Goal: Task Accomplishment & Management: Manage account settings

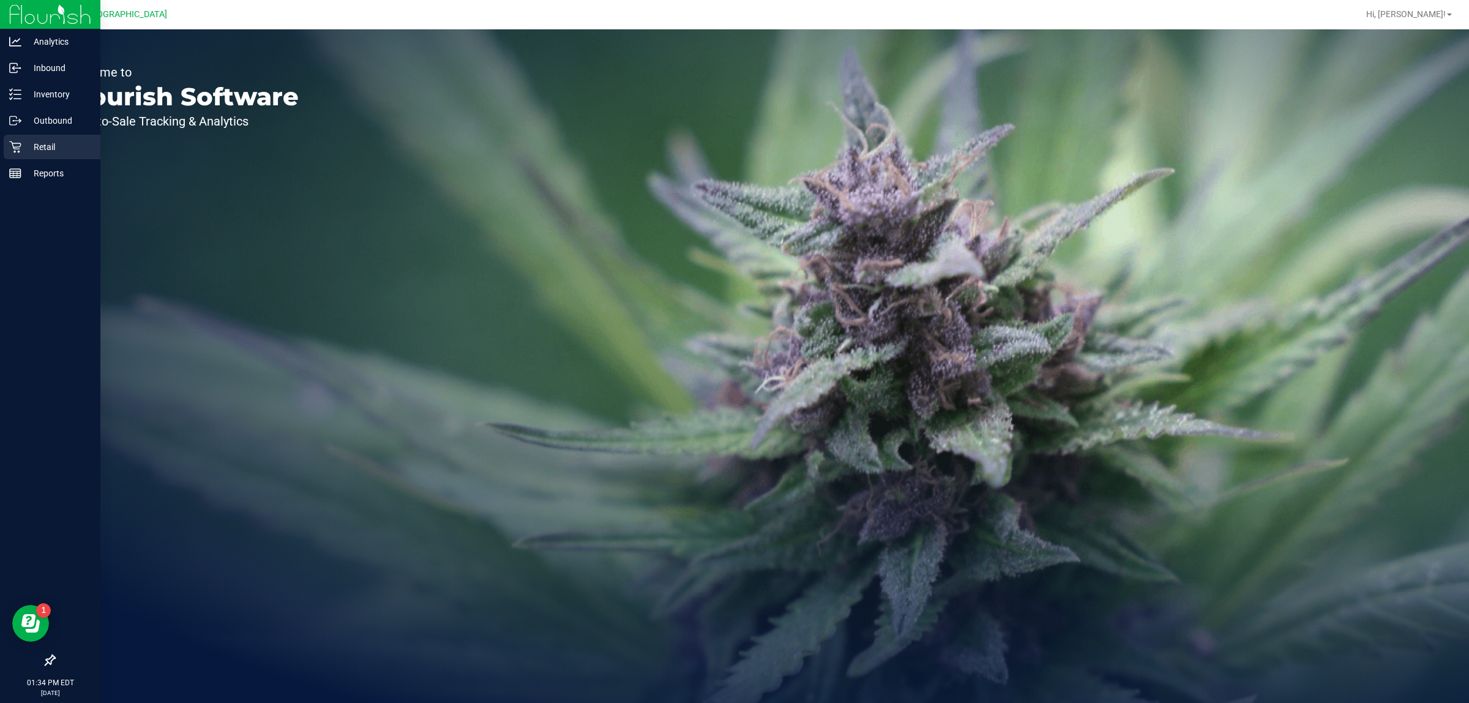
click at [34, 158] on div "Retail" at bounding box center [52, 147] width 97 height 24
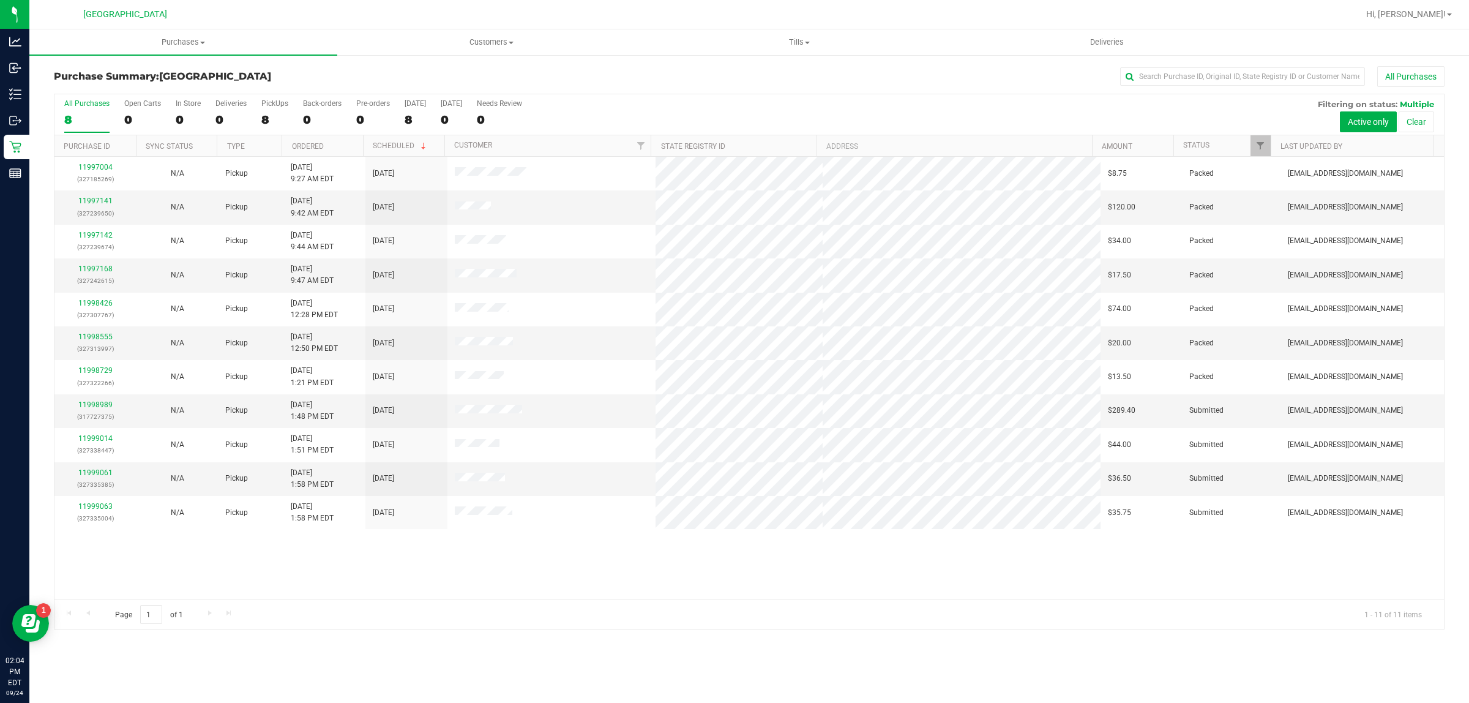
click at [392, 554] on div "11997004 (327185269) N/A Pickup [DATE] 9:27 AM EDT 9/24/2025 $8.75 Packed [EMAI…" at bounding box center [749, 378] width 1390 height 443
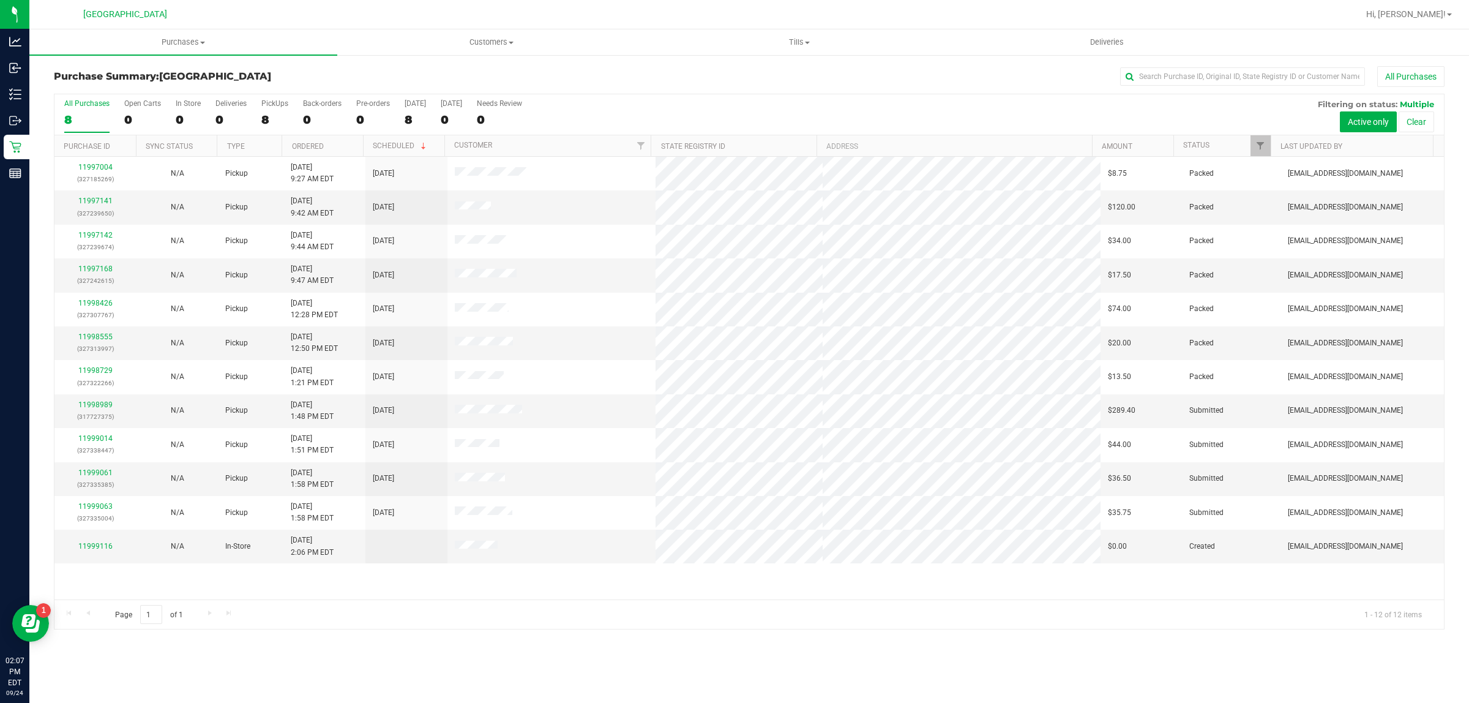
click at [678, 650] on div "Purchases Summary of purchases Fulfillment All purchases Customers All customer…" at bounding box center [749, 365] width 1440 height 673
click at [632, 596] on div "11997004 (327185269) N/A Pickup [DATE] 9:27 AM EDT 9/24/2025 $8.75 Packed [EMAI…" at bounding box center [749, 378] width 1390 height 443
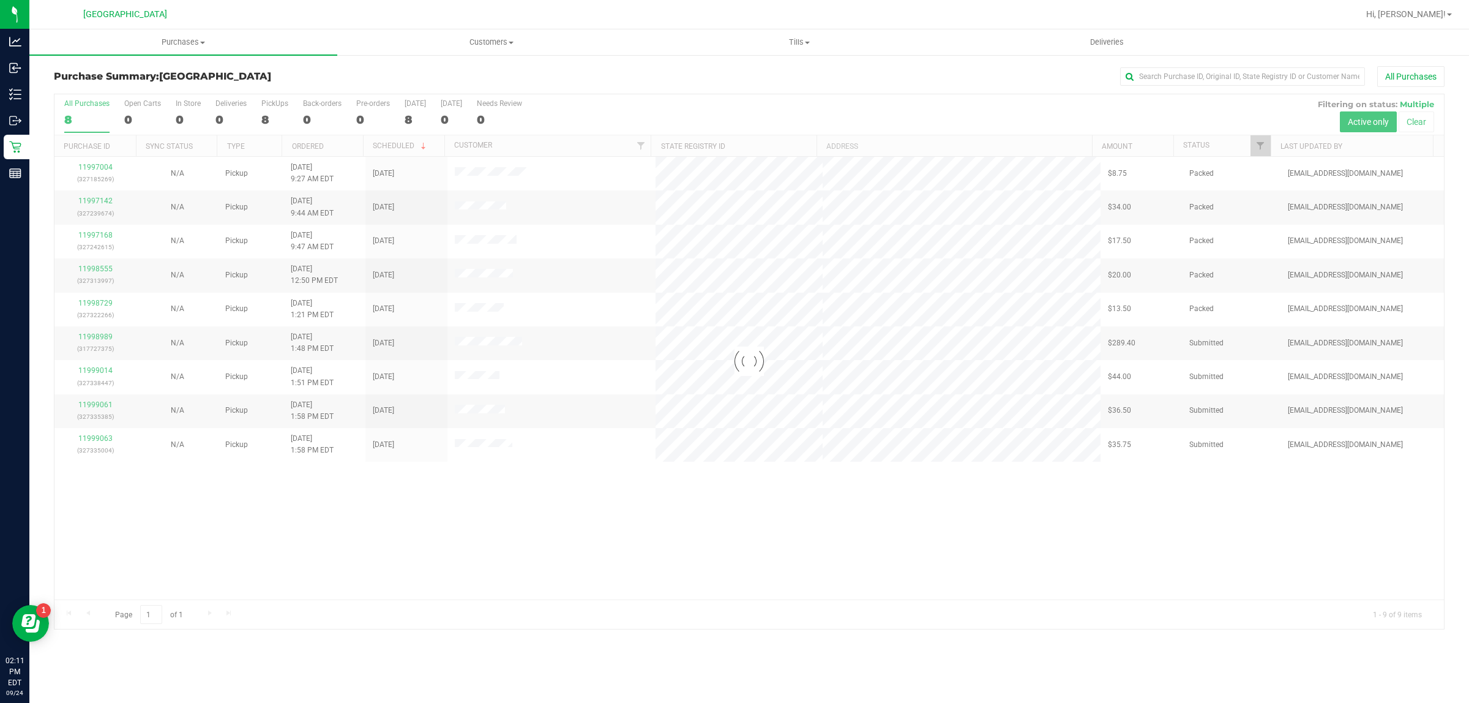
click at [310, 517] on div at bounding box center [749, 361] width 1390 height 535
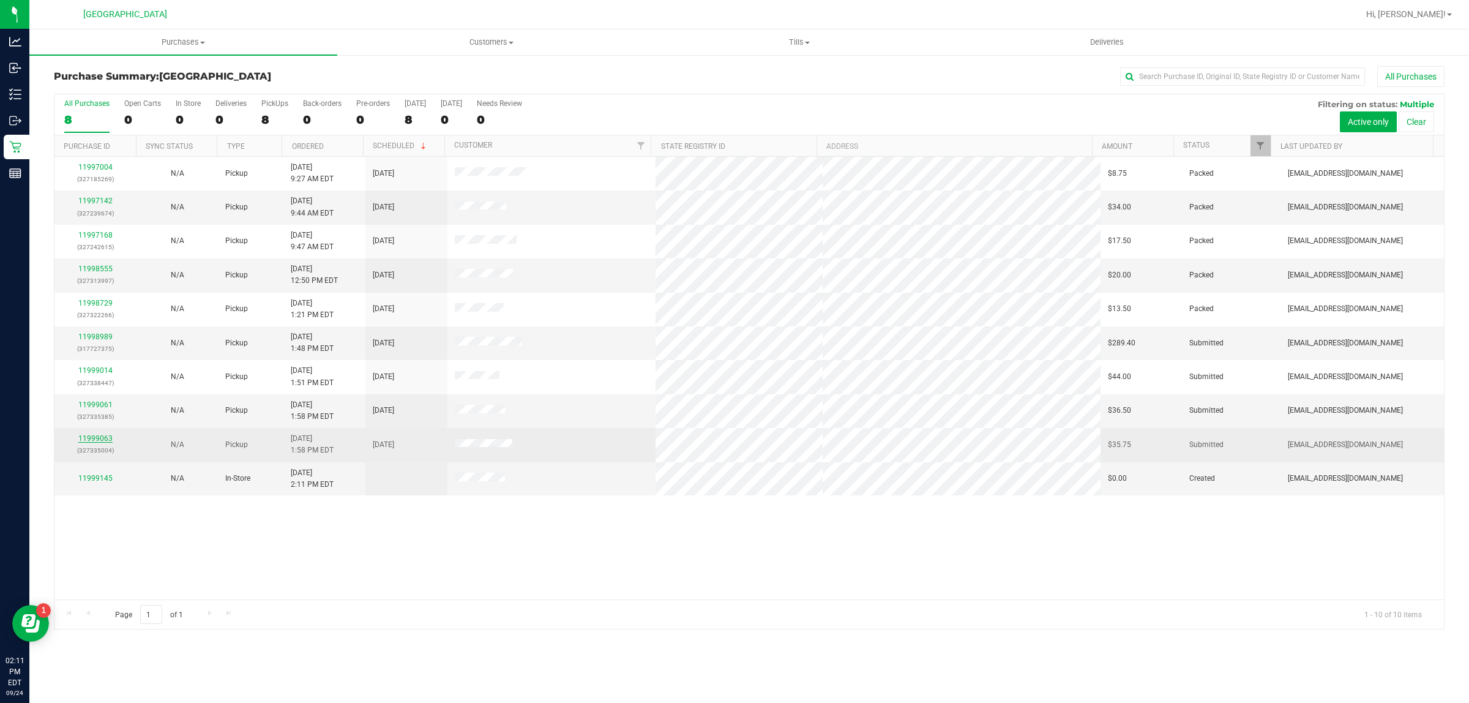
click at [108, 441] on link "11999063" at bounding box center [95, 438] width 34 height 9
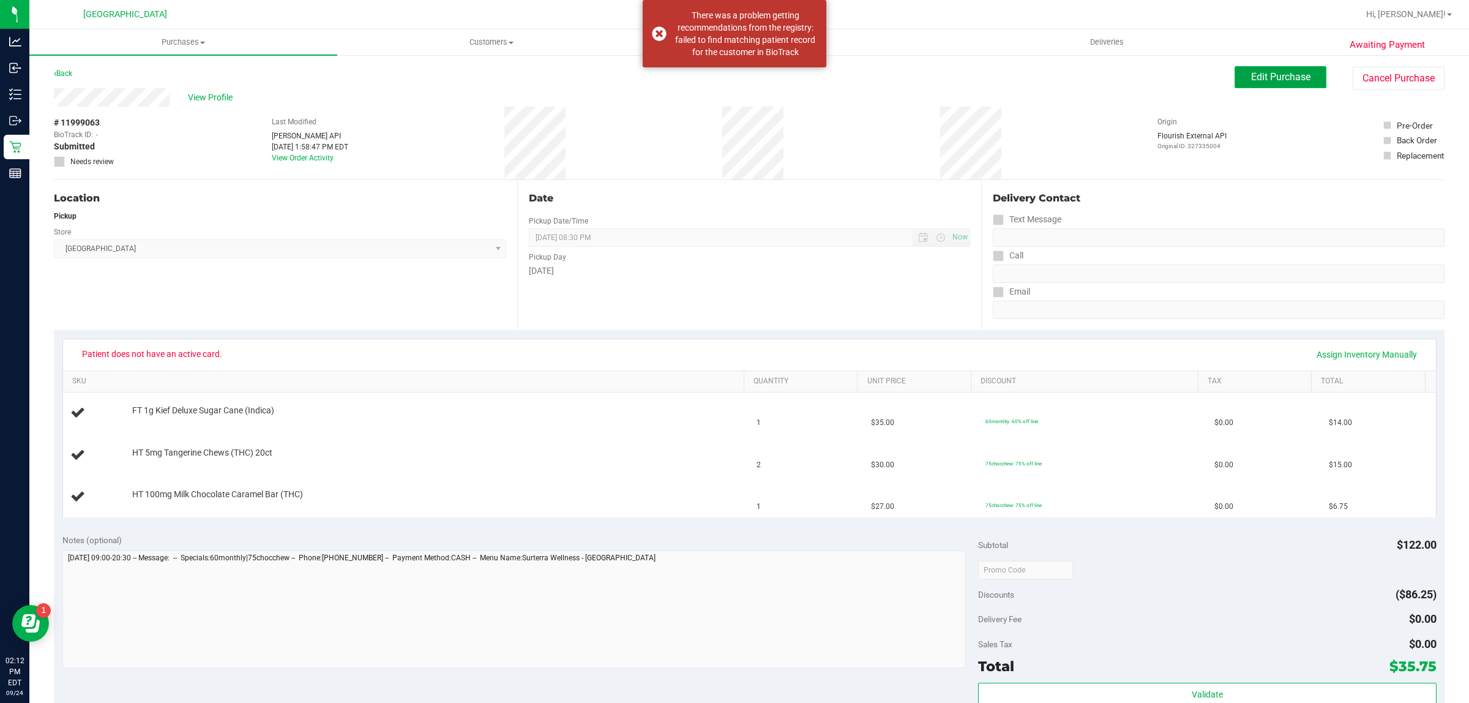
click at [1252, 70] on button "Edit Purchase" at bounding box center [1281, 77] width 92 height 22
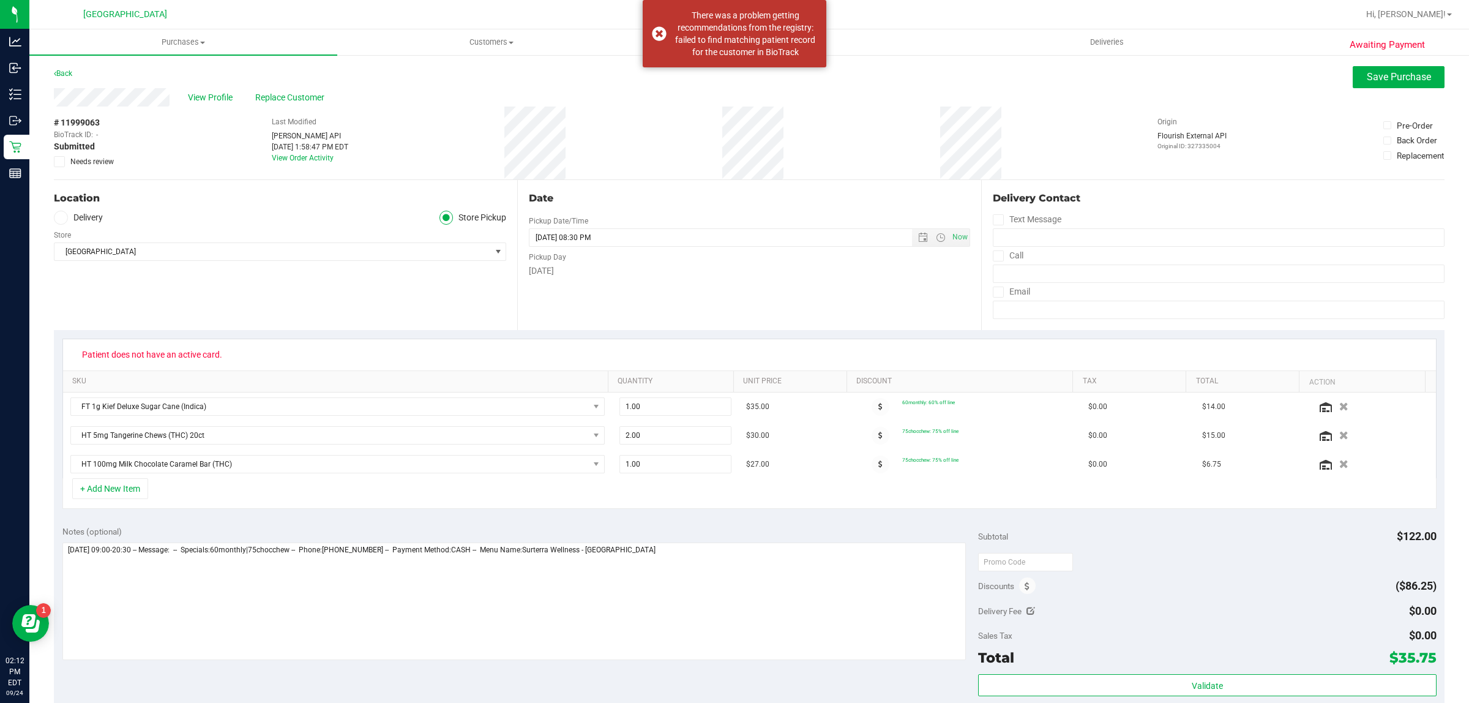
click at [409, 261] on div "Location Delivery Store Pickup Store [GEOGRAPHIC_DATA] WC Select Store [PERSON_…" at bounding box center [285, 255] width 463 height 150
click at [297, 94] on span "Replace Customer" at bounding box center [291, 97] width 73 height 13
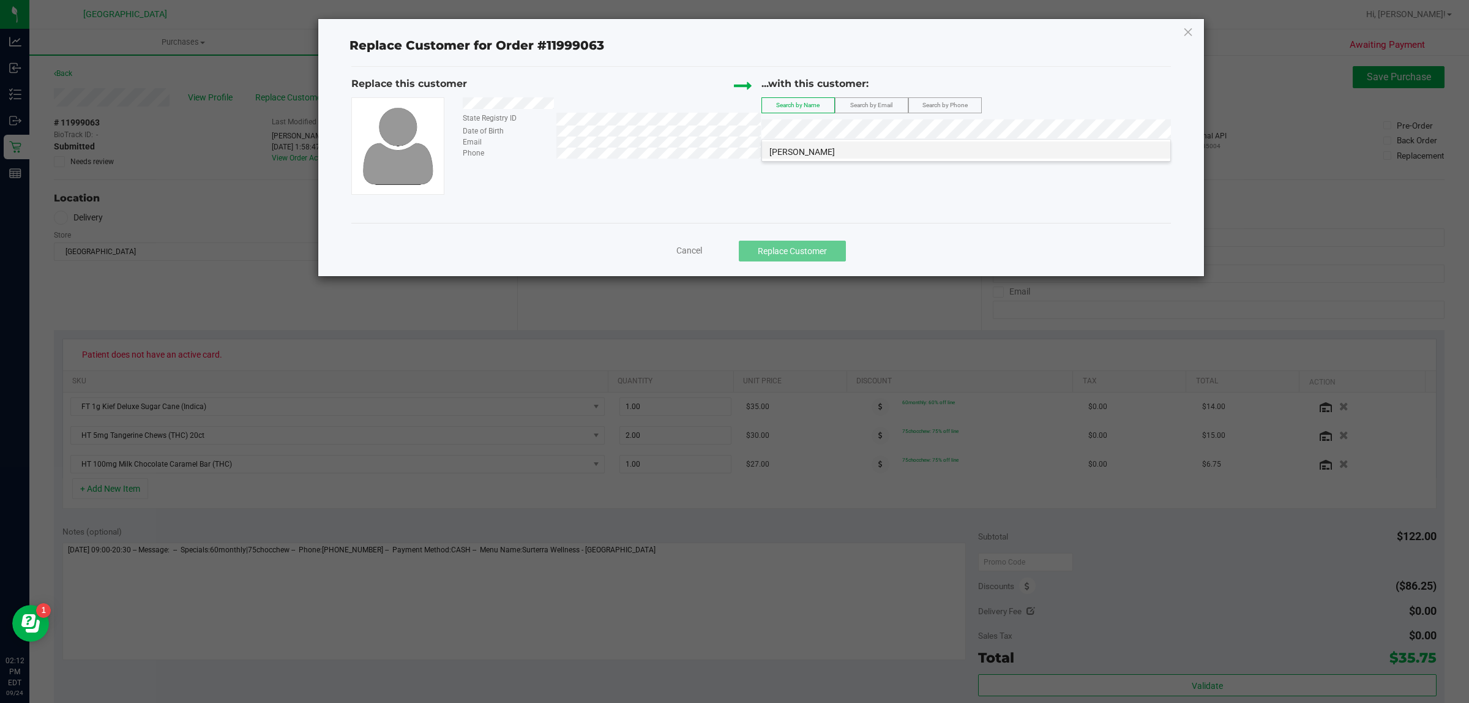
click at [819, 155] on span "[PERSON_NAME]" at bounding box center [803, 152] width 66 height 10
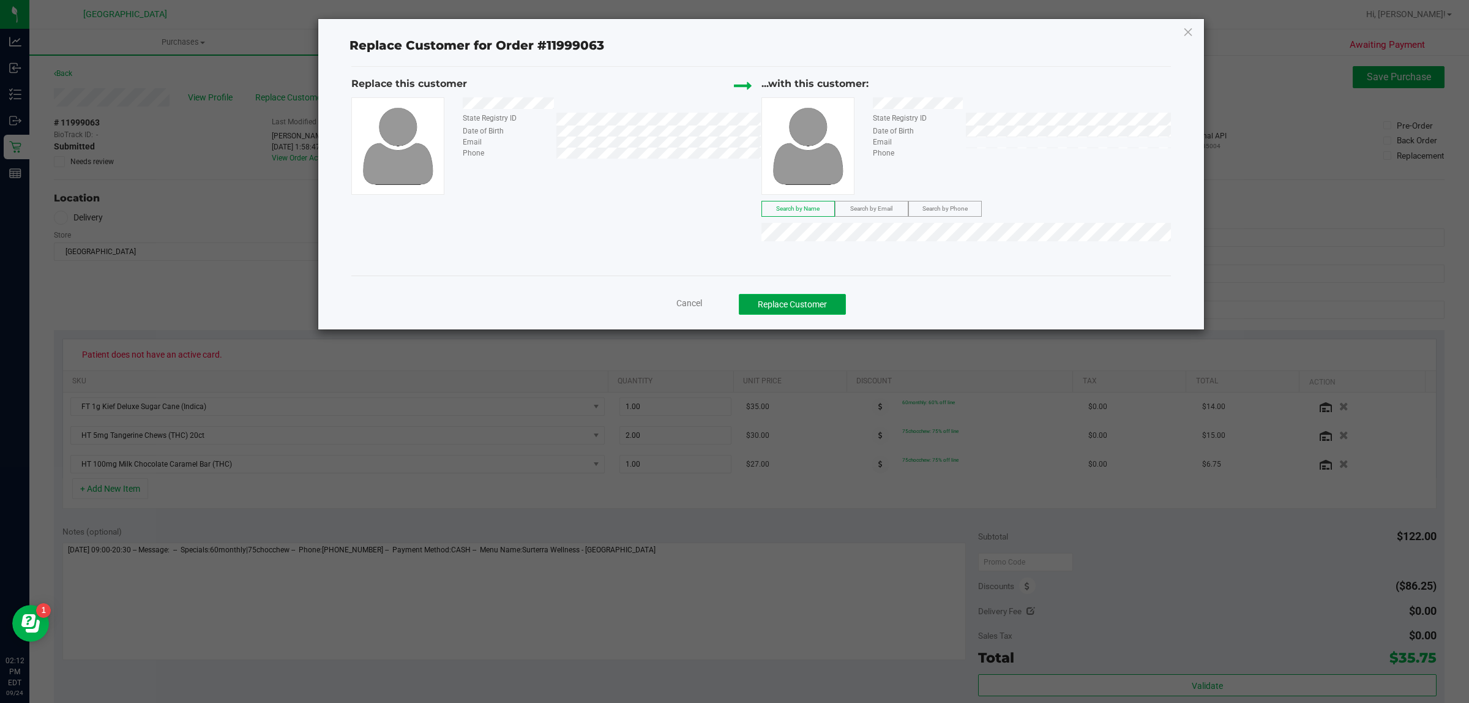
click at [787, 297] on button "Replace Customer" at bounding box center [792, 304] width 107 height 21
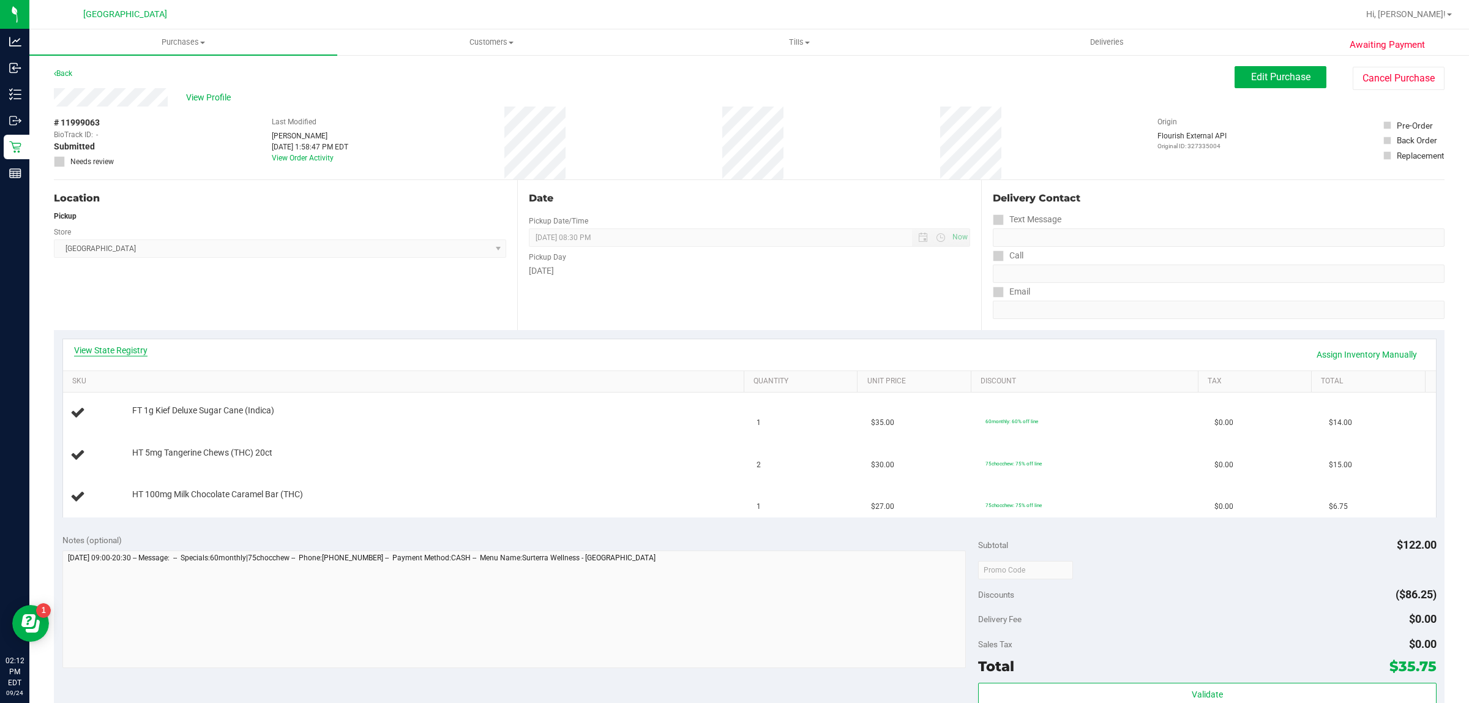
click at [127, 349] on link "View State Registry" at bounding box center [110, 350] width 73 height 12
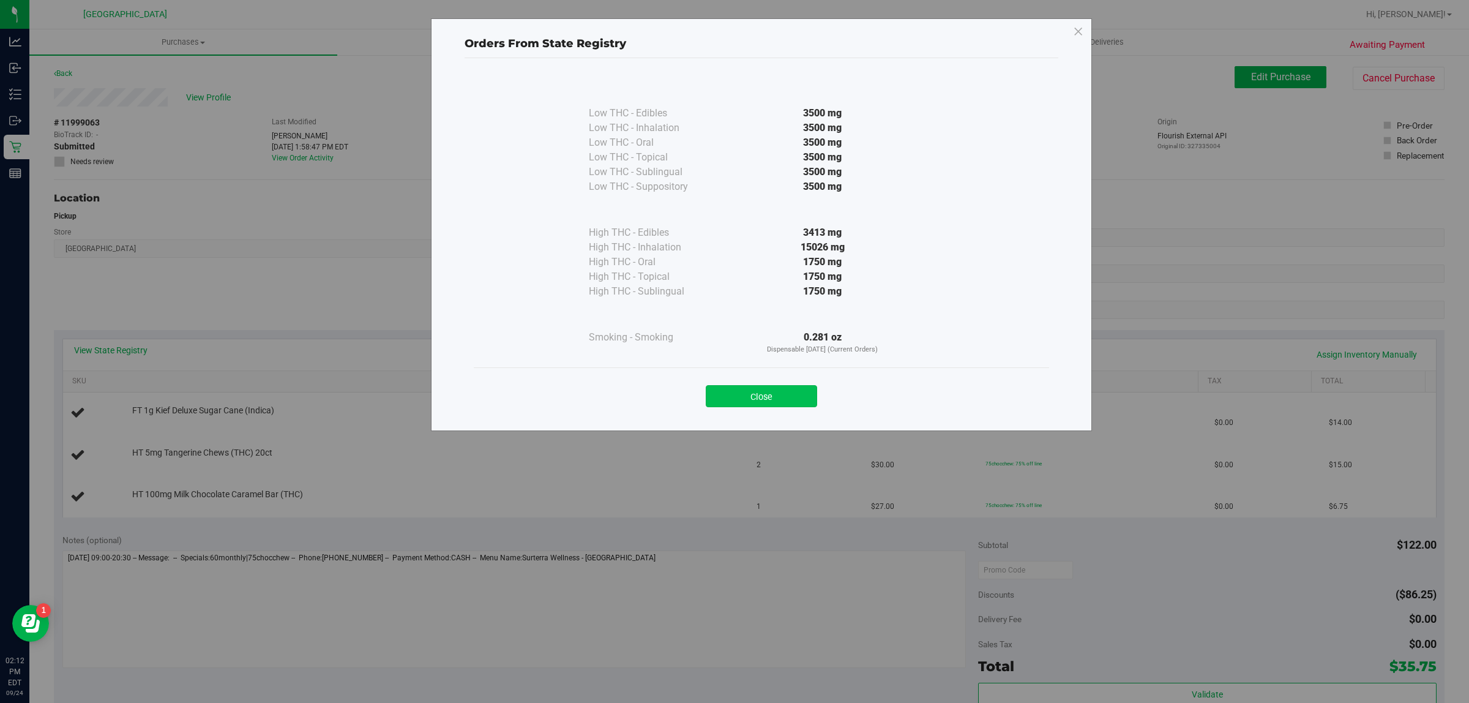
click at [797, 396] on button "Close" at bounding box center [761, 396] width 111 height 22
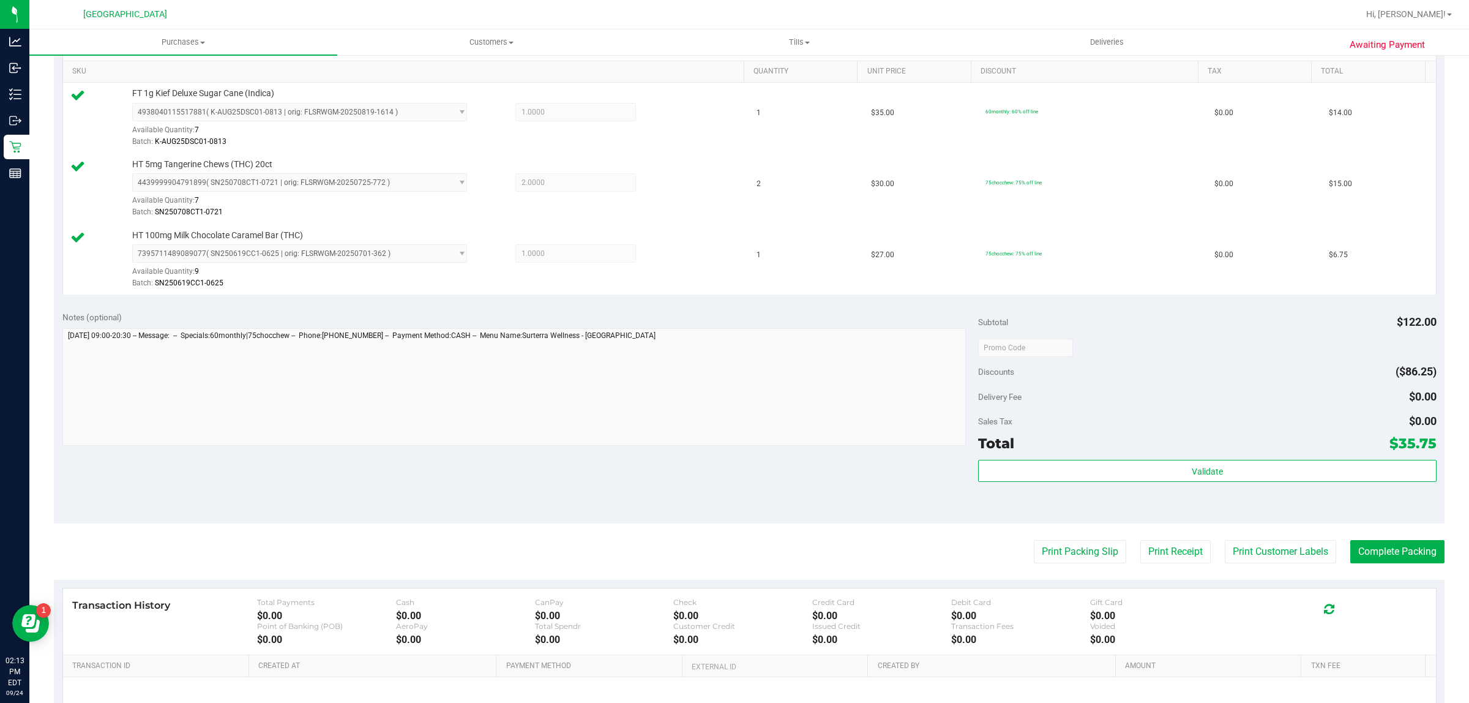
scroll to position [440, 0]
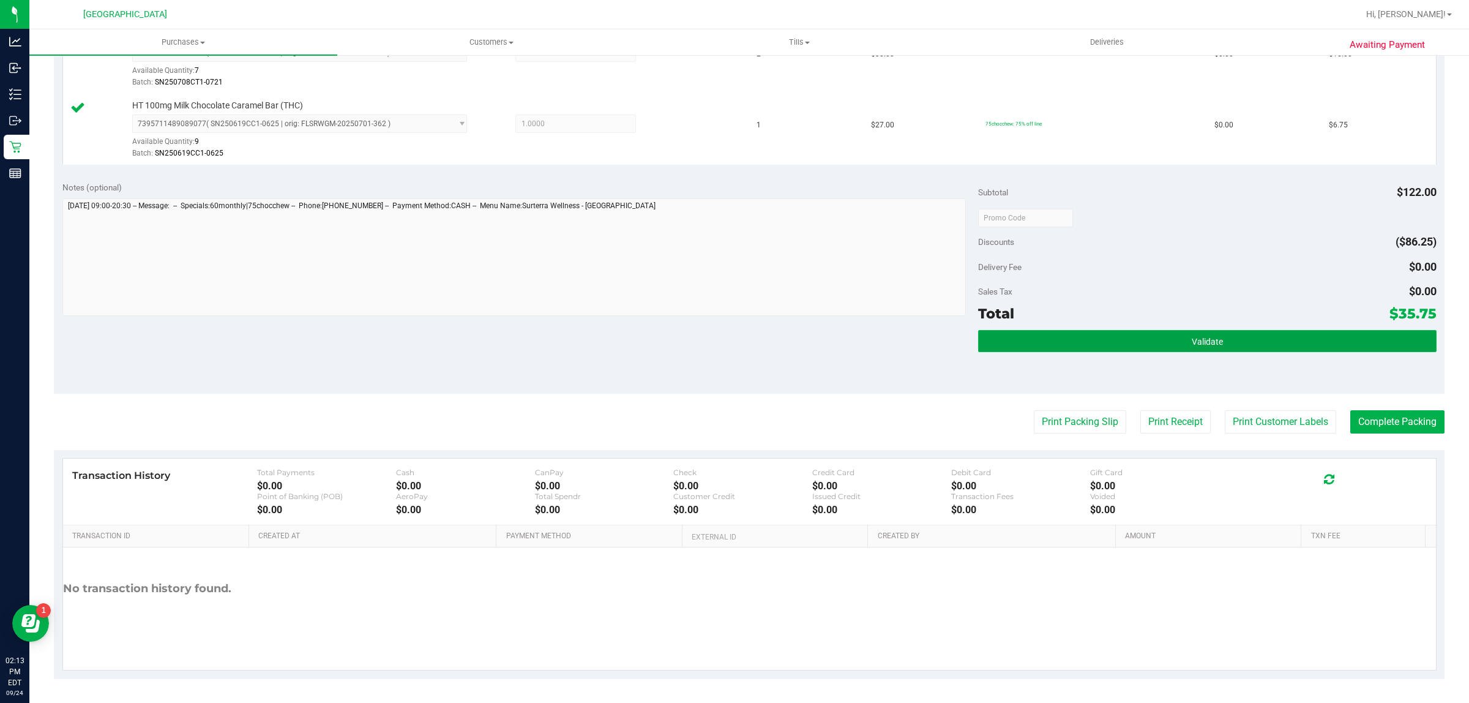
click at [1038, 341] on button "Validate" at bounding box center [1207, 341] width 458 height 22
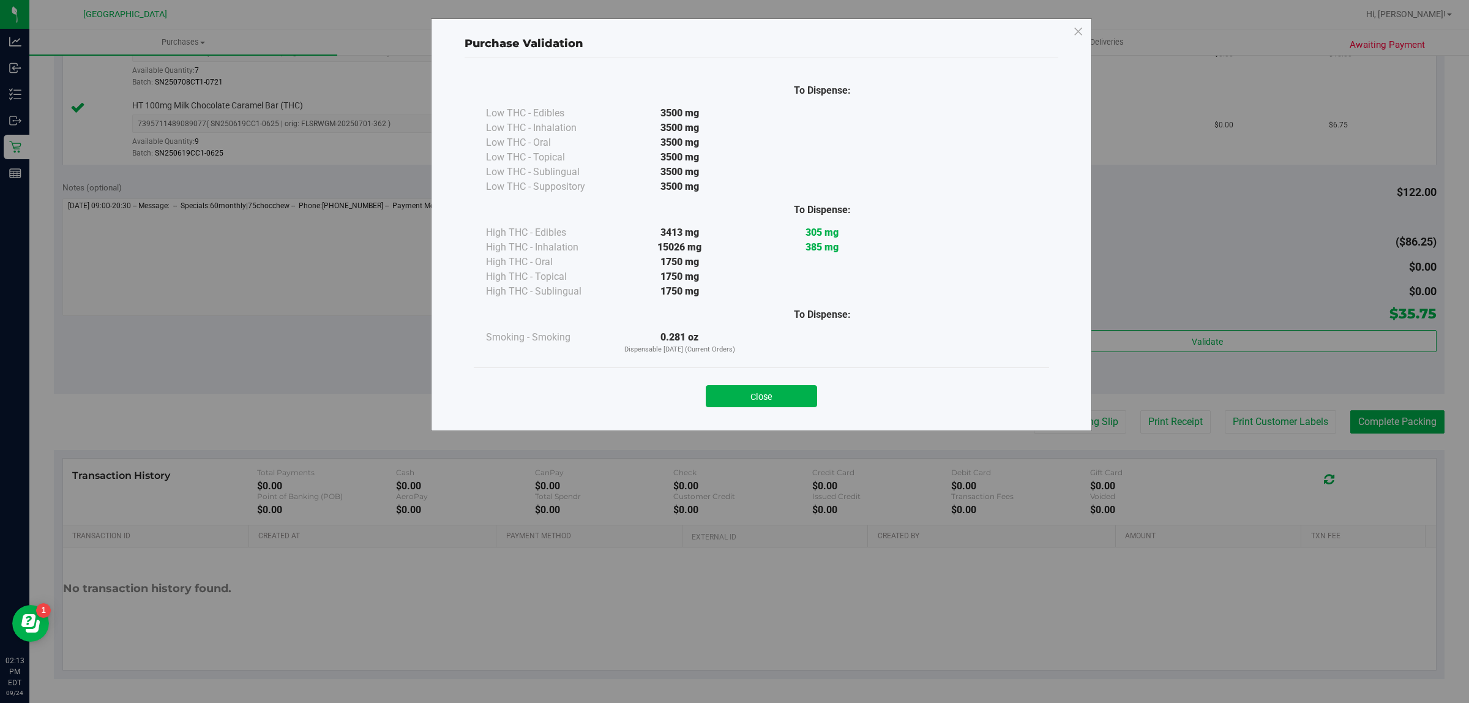
click at [765, 386] on button "Close" at bounding box center [761, 396] width 111 height 22
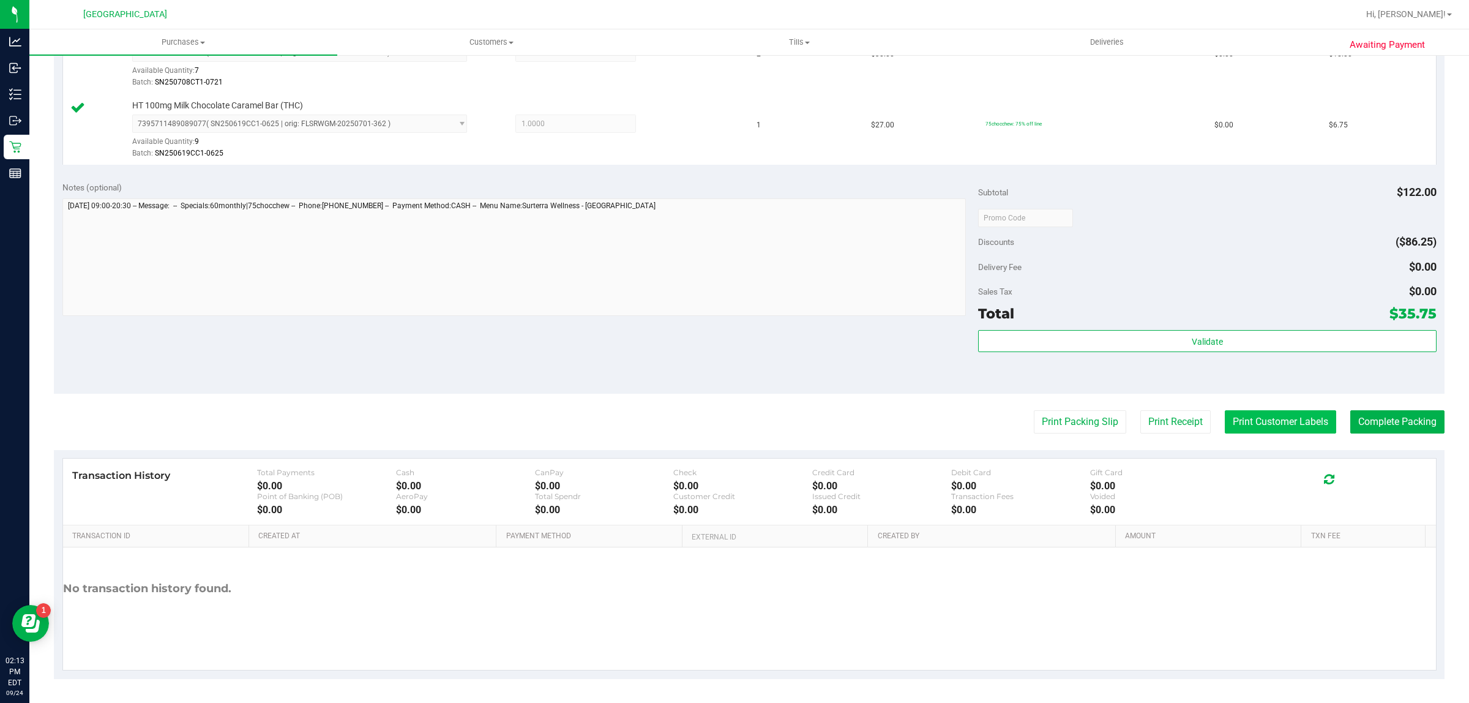
click at [1237, 427] on button "Print Customer Labels" at bounding box center [1280, 421] width 111 height 23
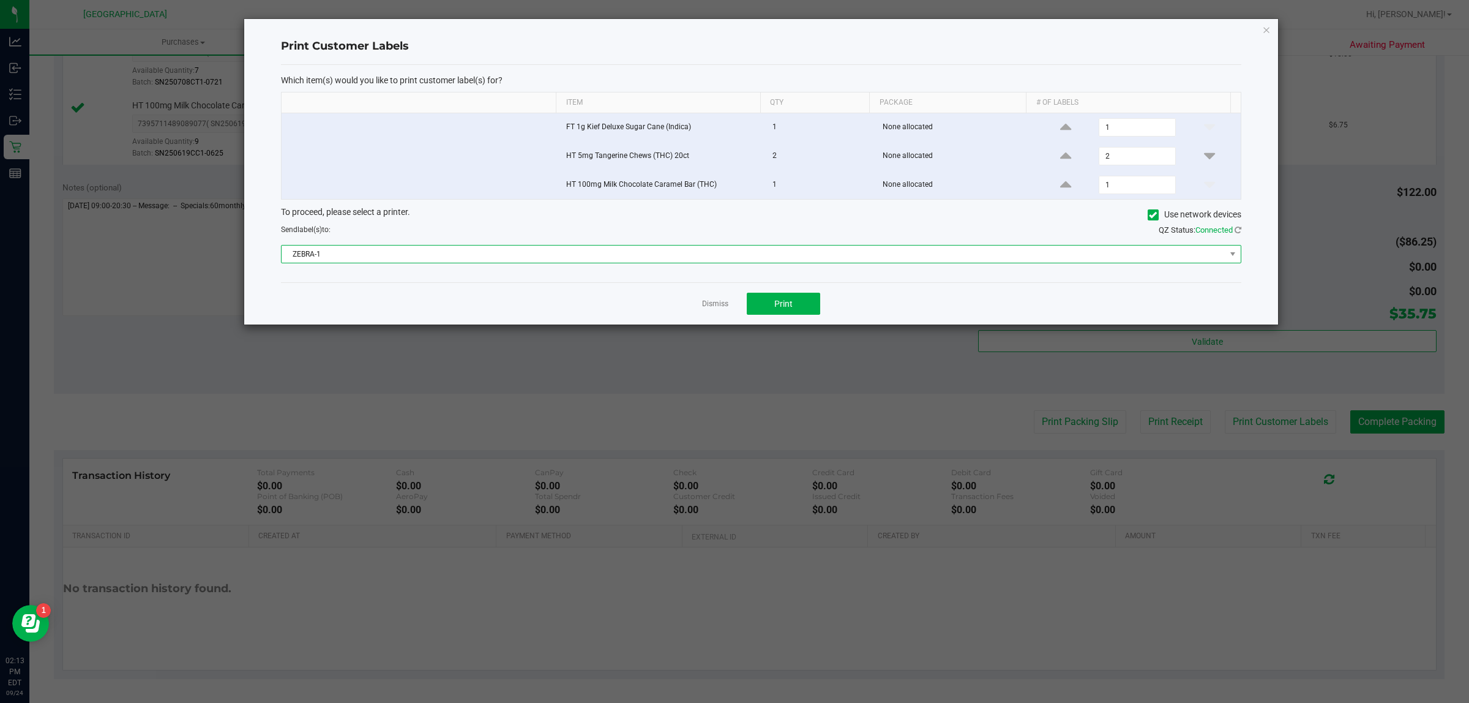
click at [373, 254] on span "ZEBRA-1" at bounding box center [754, 254] width 944 height 17
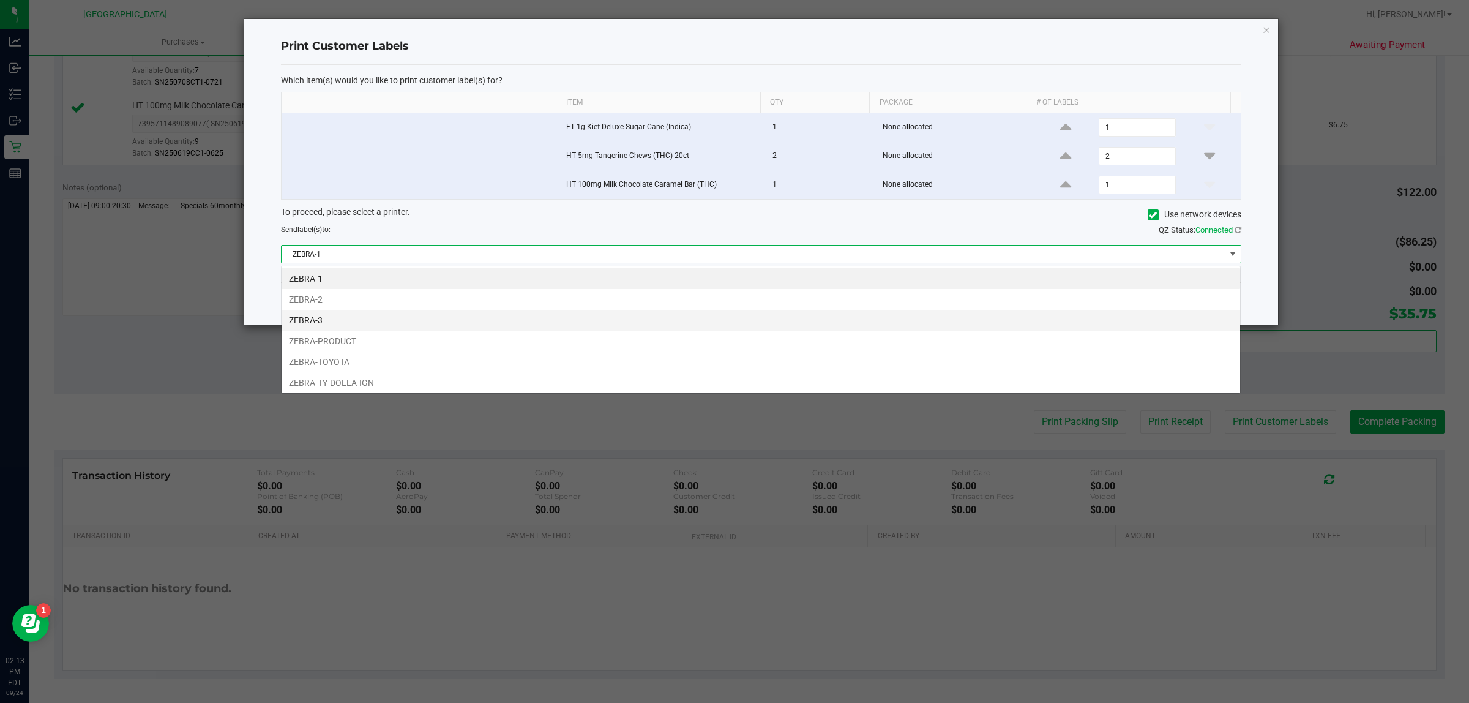
scroll to position [19, 960]
click at [356, 378] on li "ZEBRA-TY-DOLLA-IGN" at bounding box center [761, 382] width 959 height 21
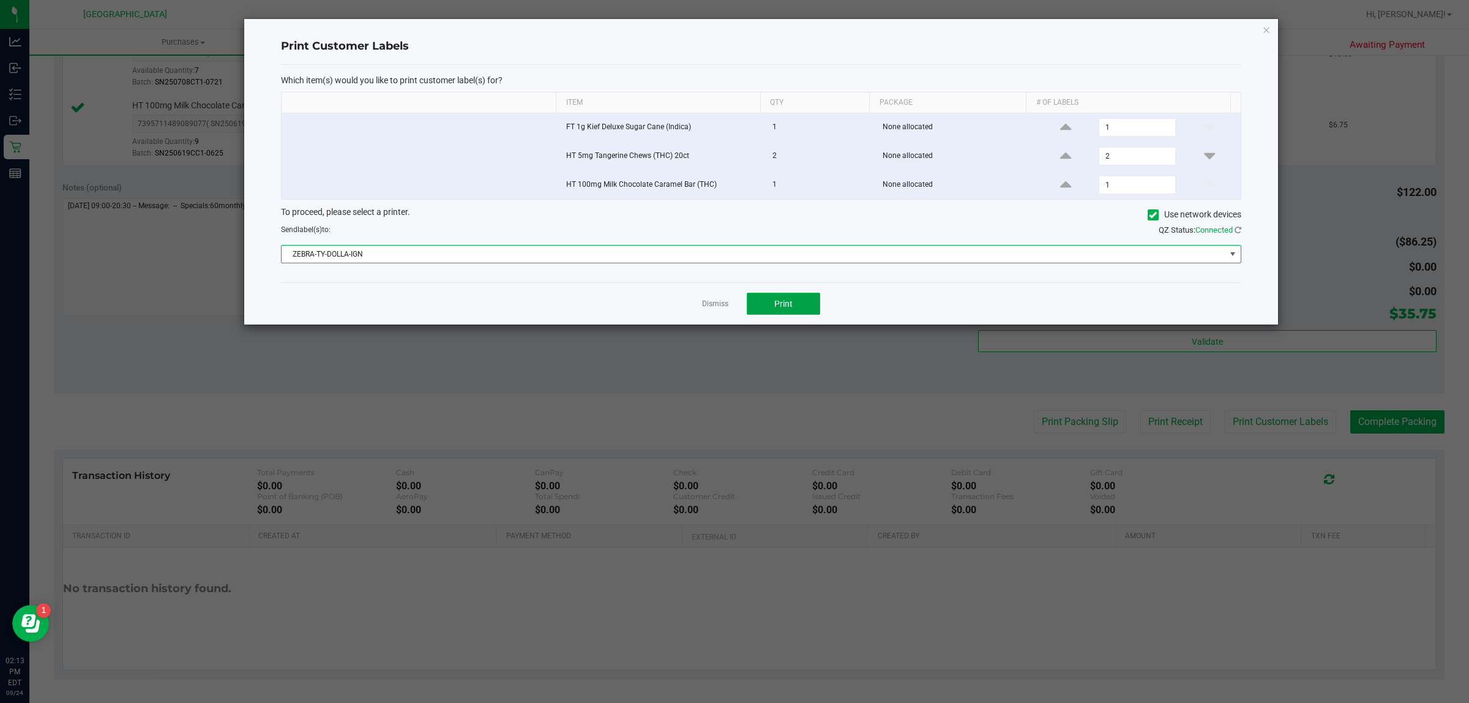
click at [793, 299] on button "Print" at bounding box center [783, 304] width 73 height 22
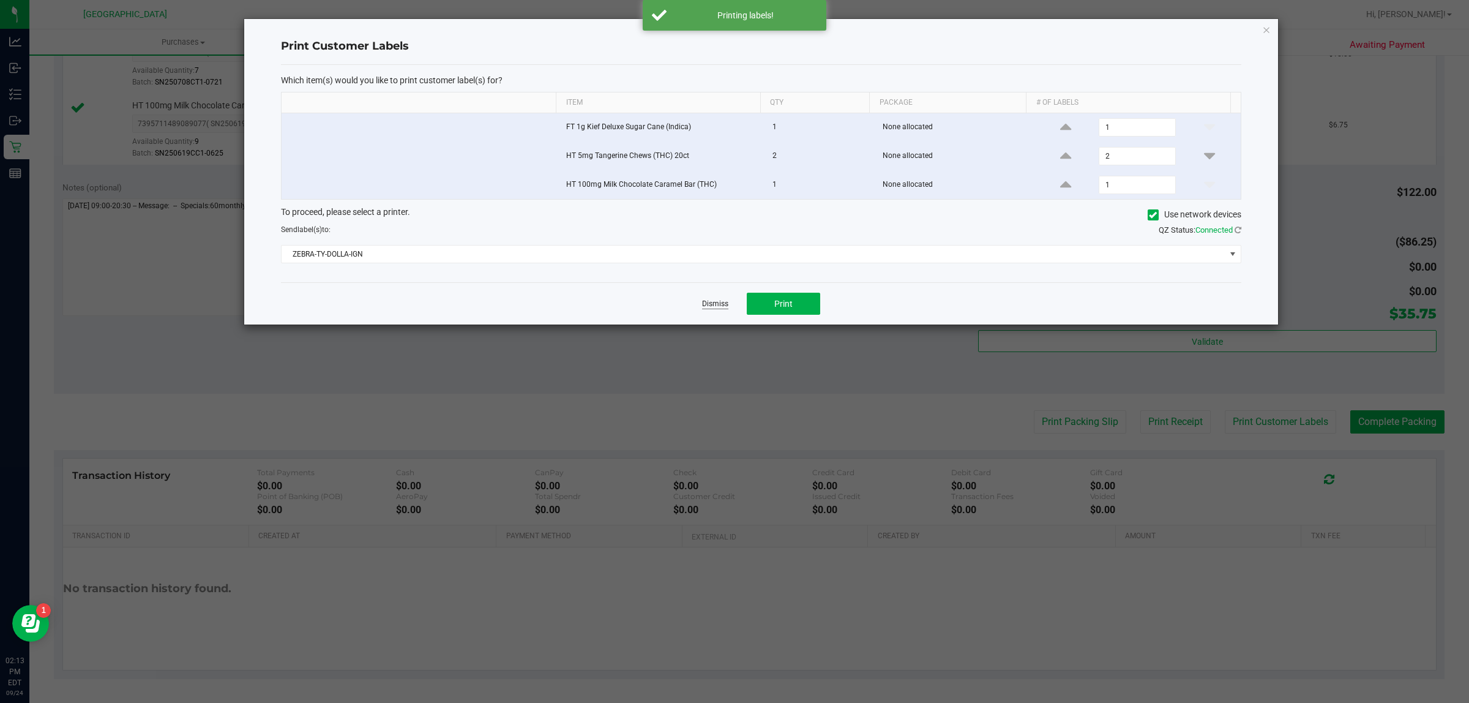
click at [716, 307] on link "Dismiss" at bounding box center [715, 304] width 26 height 10
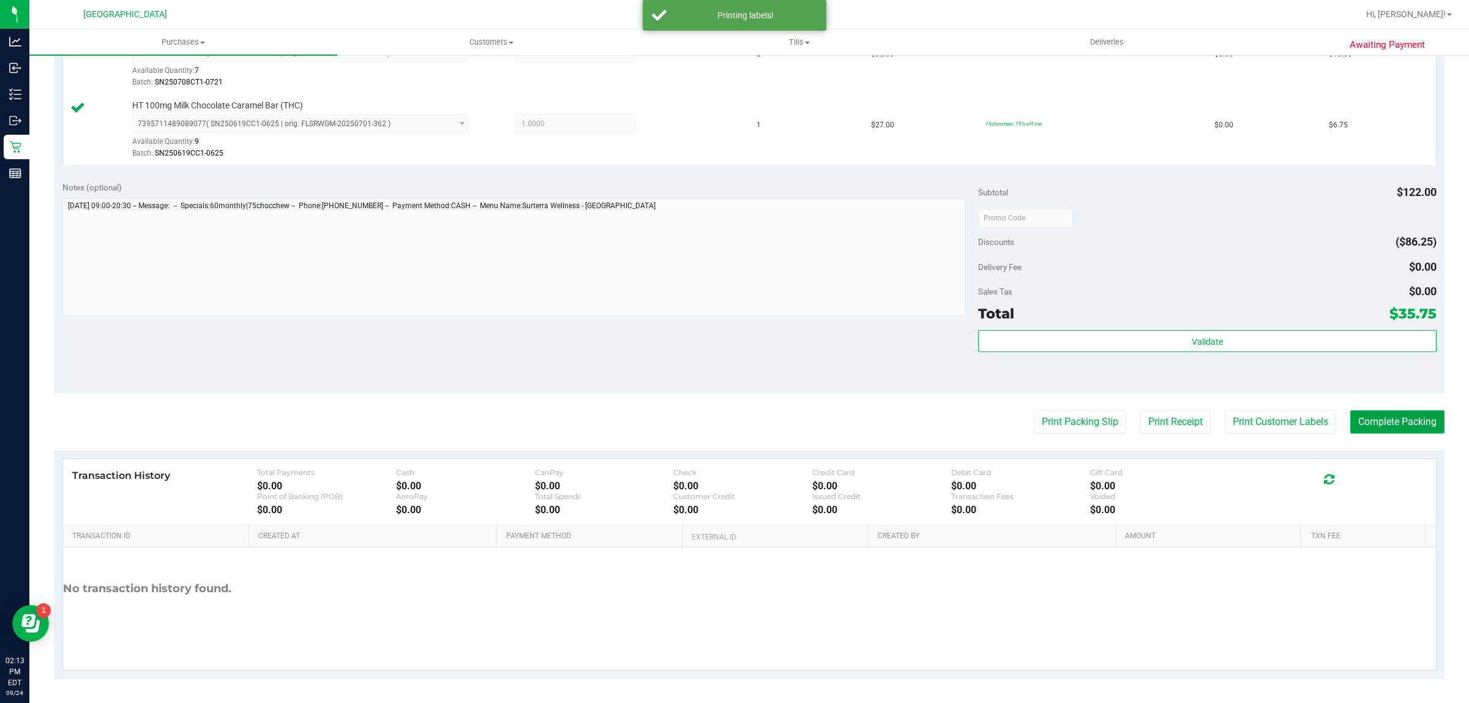
click at [1393, 427] on button "Complete Packing" at bounding box center [1398, 421] width 94 height 23
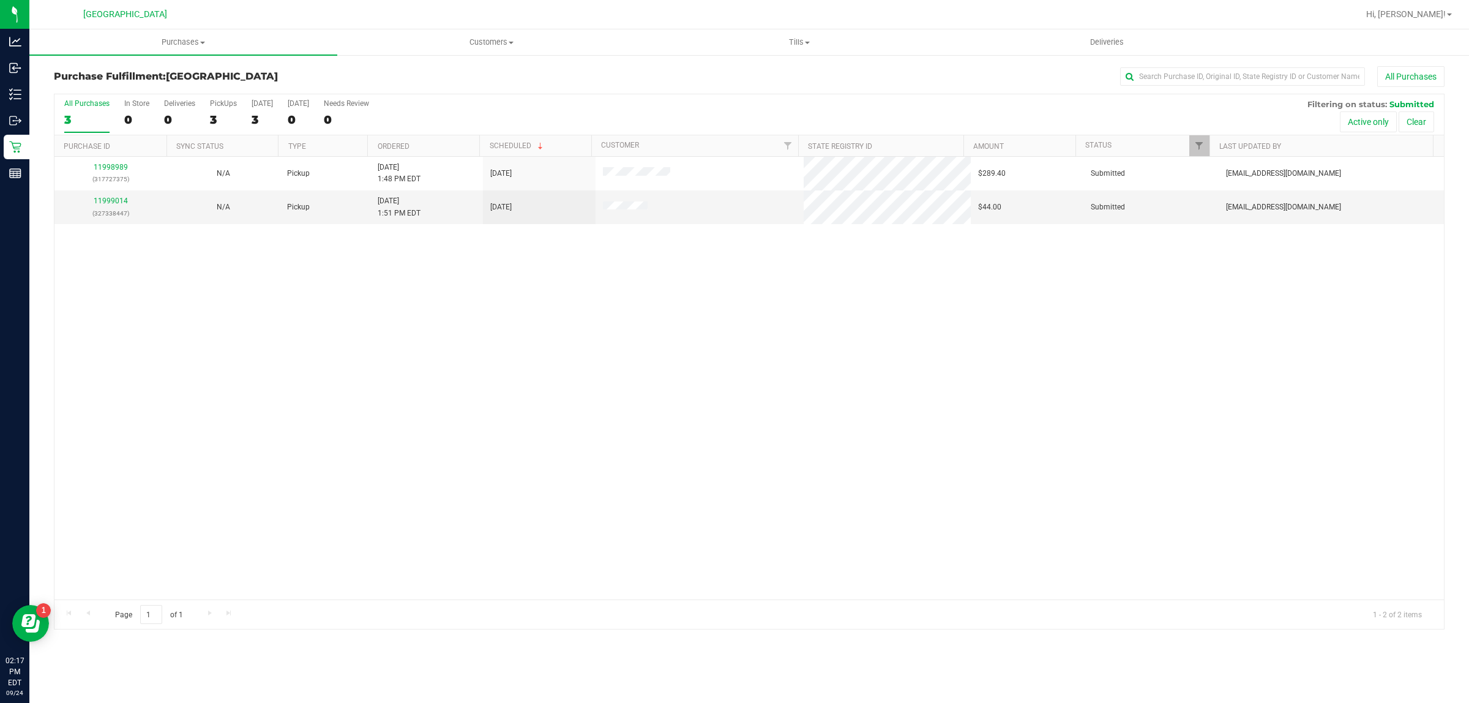
click at [418, 415] on div "11998989 (317727375) N/A Pickup [DATE] 1:48 PM EDT 9/24/2025 $289.40 Submitted …" at bounding box center [749, 378] width 1390 height 443
drag, startPoint x: 650, startPoint y: 429, endPoint x: 683, endPoint y: 16, distance: 414.0
click at [650, 429] on div "11998989 (317727375) N/A Pickup [DATE] 1:48 PM EDT 9/24/2025 $289.40 Submitted …" at bounding box center [749, 378] width 1390 height 443
click at [1422, 10] on span "Hi, [PERSON_NAME]!" at bounding box center [1407, 14] width 80 height 10
click at [1418, 116] on li "Sign Out" at bounding box center [1414, 108] width 92 height 22
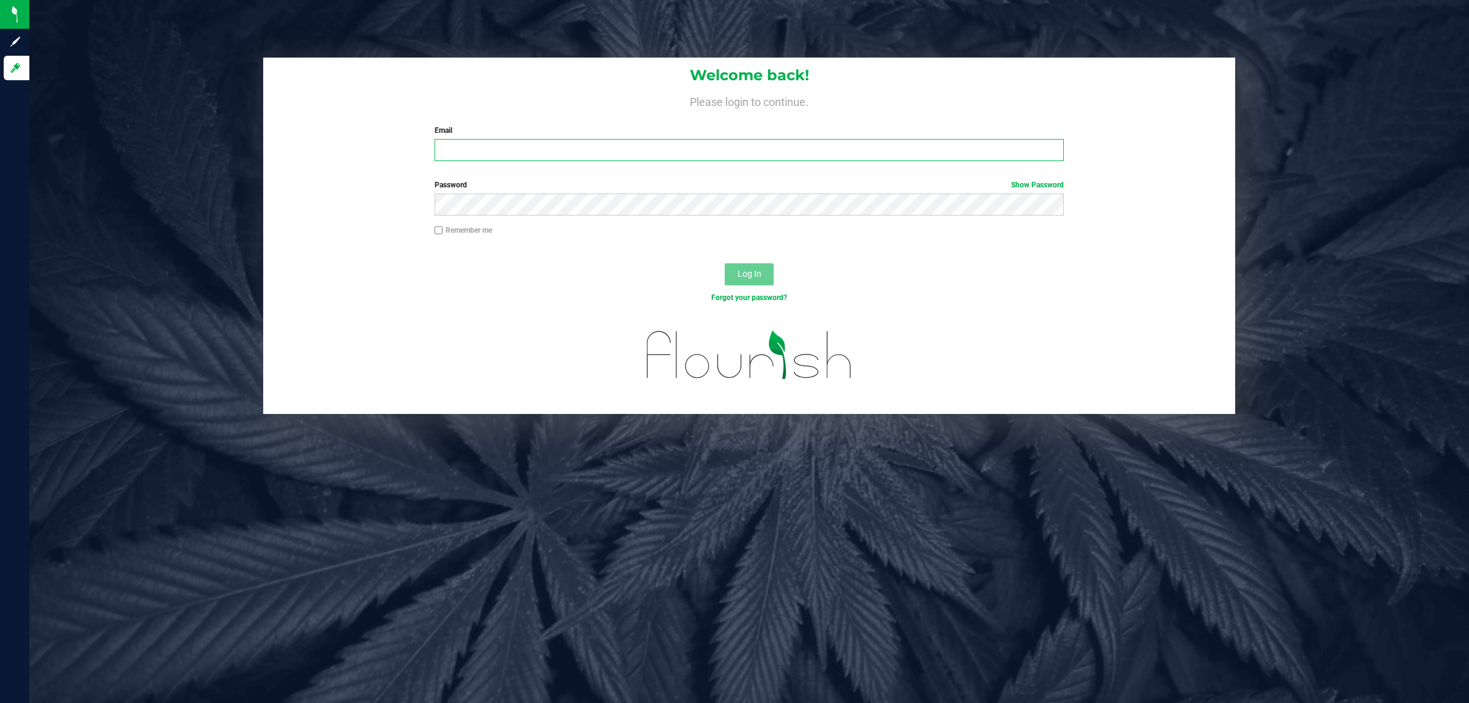
click at [569, 157] on input "Email" at bounding box center [750, 150] width 630 height 22
type input "[EMAIL_ADDRESS][DOMAIN_NAME]"
click at [725, 263] on button "Log In" at bounding box center [749, 274] width 49 height 22
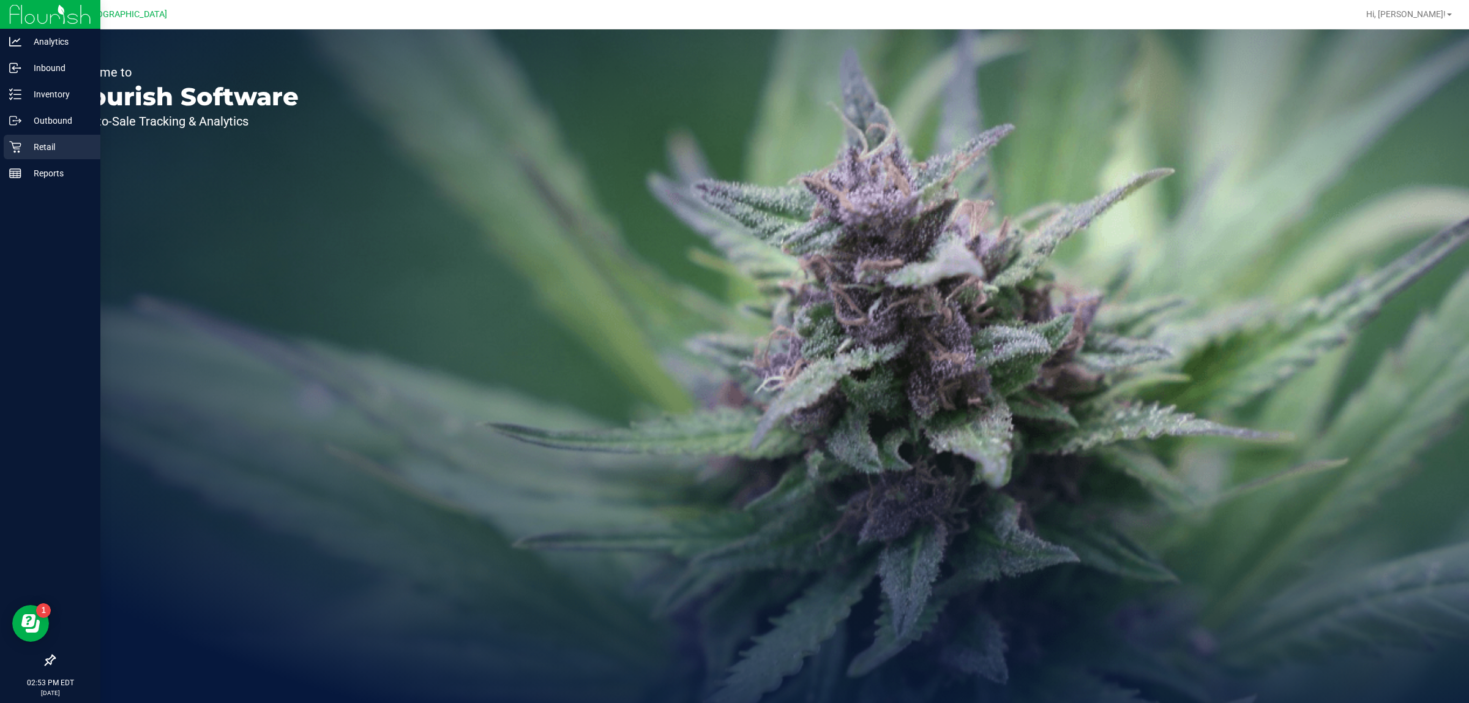
click at [32, 148] on p "Retail" at bounding box center [57, 147] width 73 height 15
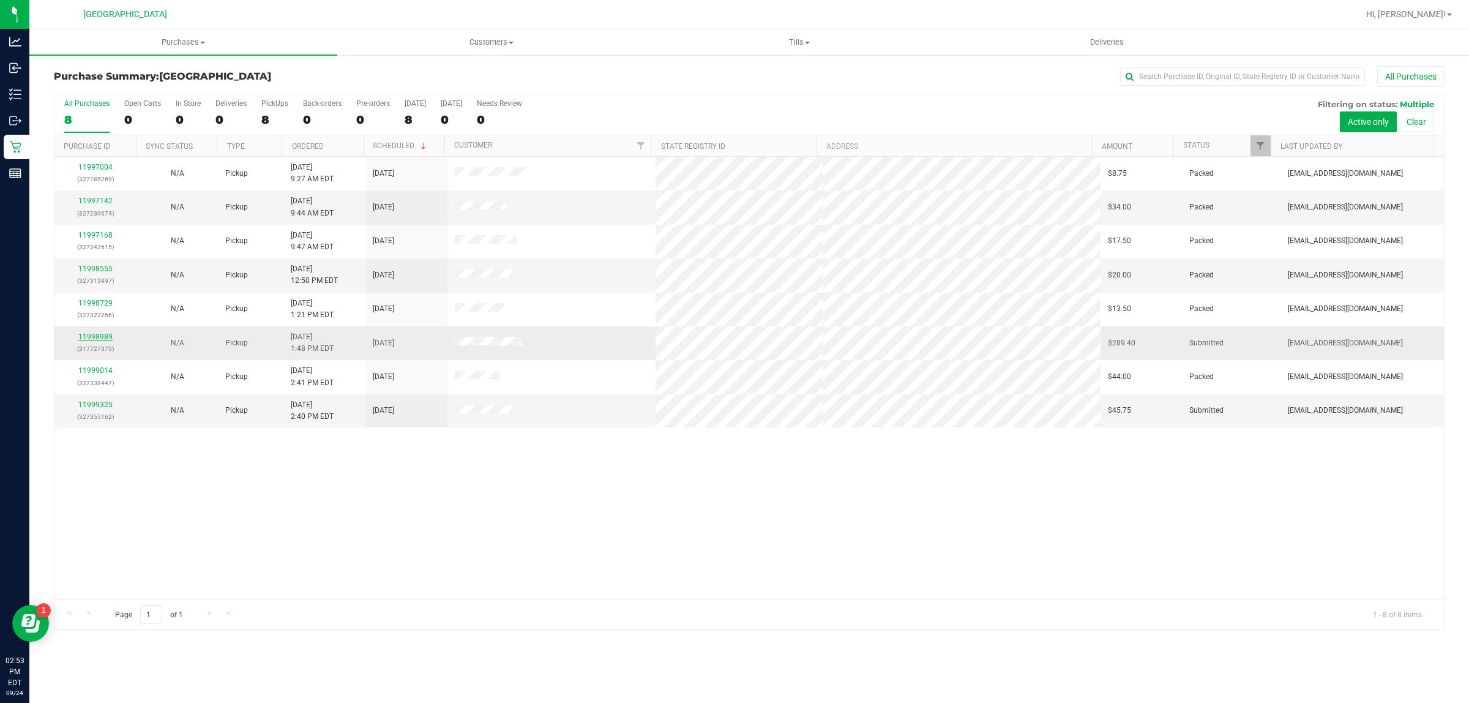
click at [98, 338] on link "11998989" at bounding box center [95, 336] width 34 height 9
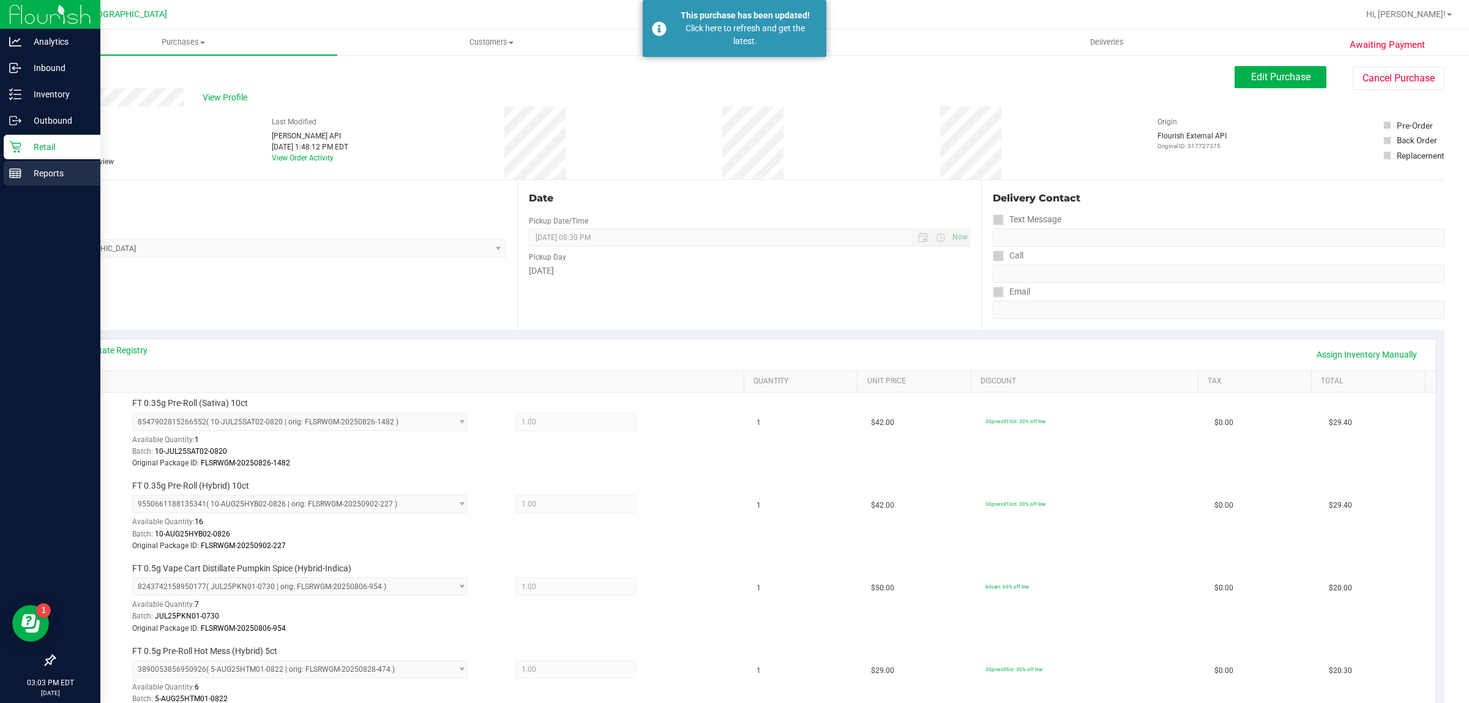
click at [26, 178] on p "Reports" at bounding box center [57, 173] width 73 height 15
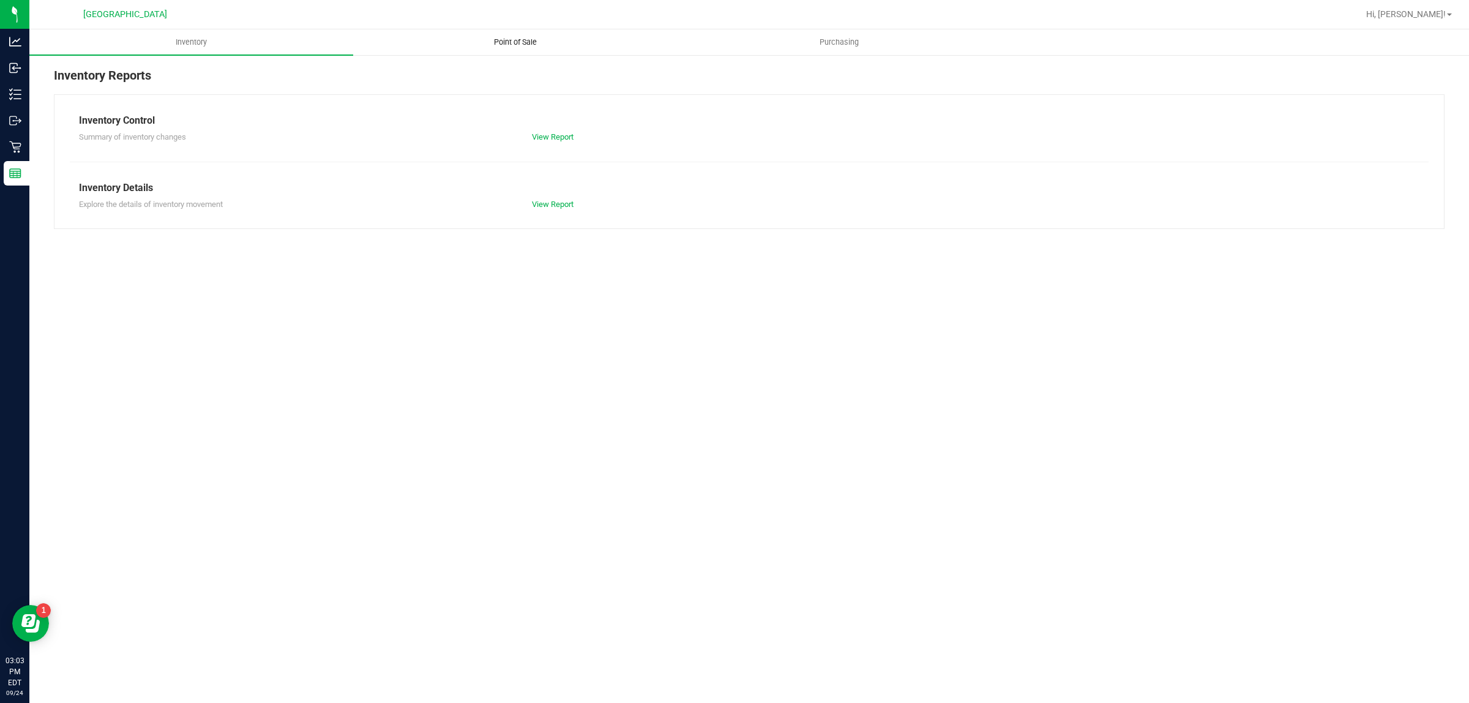
click at [512, 38] on span "Point of Sale" at bounding box center [516, 42] width 76 height 11
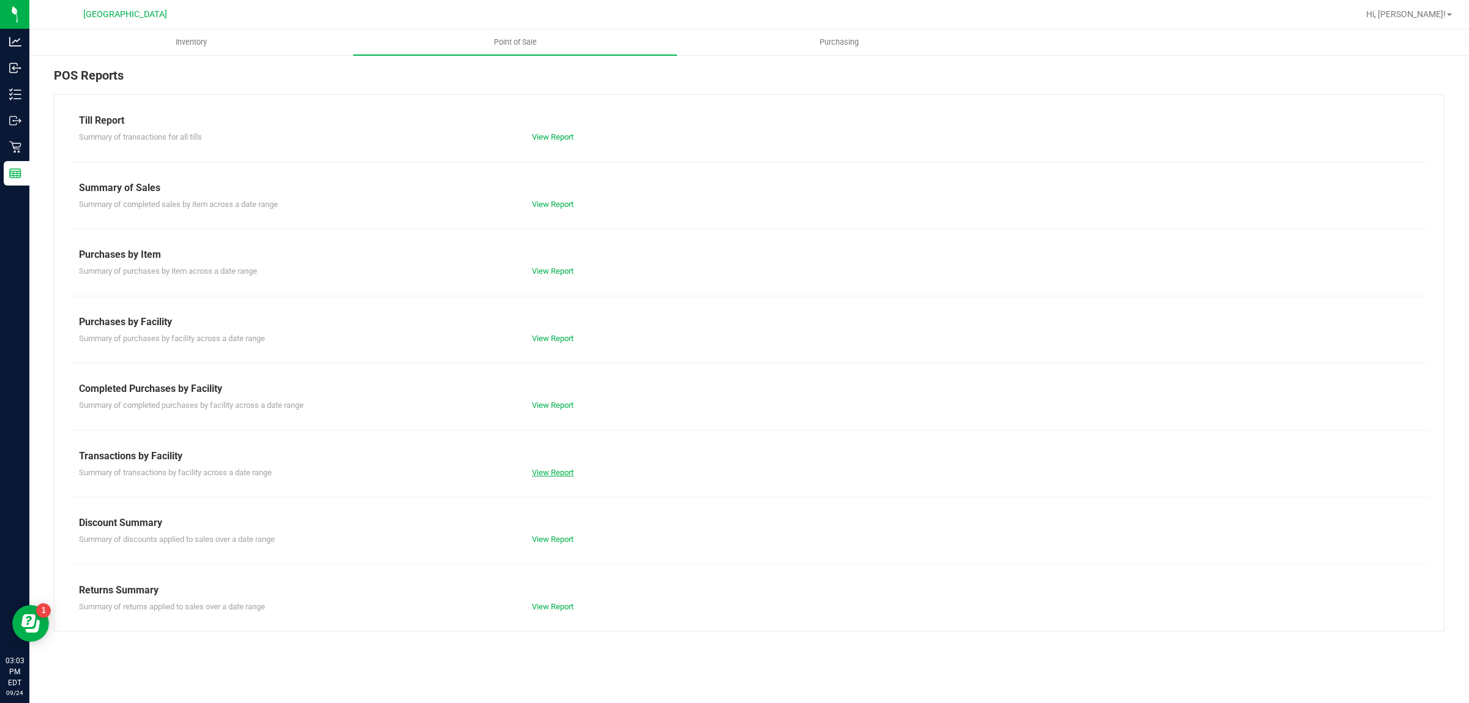
click at [561, 473] on link "View Report" at bounding box center [553, 472] width 42 height 9
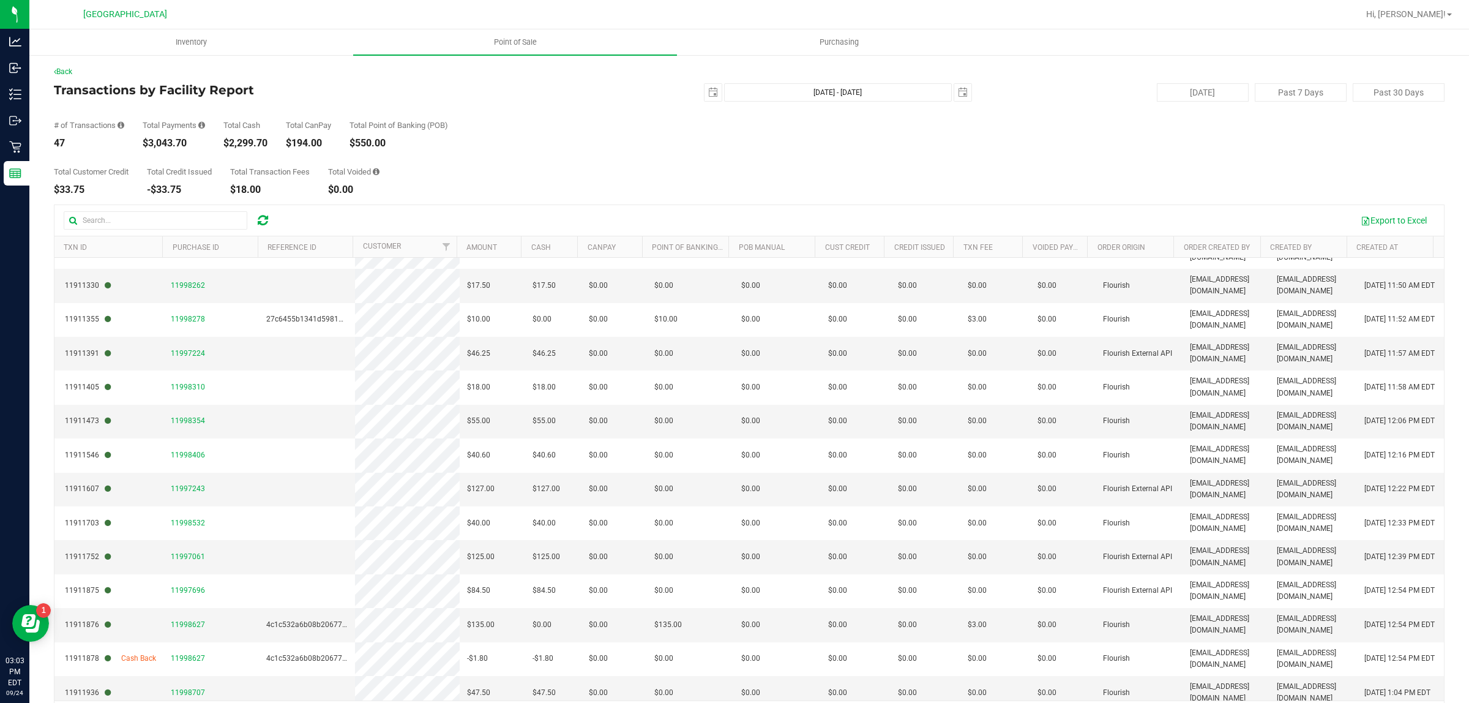
scroll to position [536, 0]
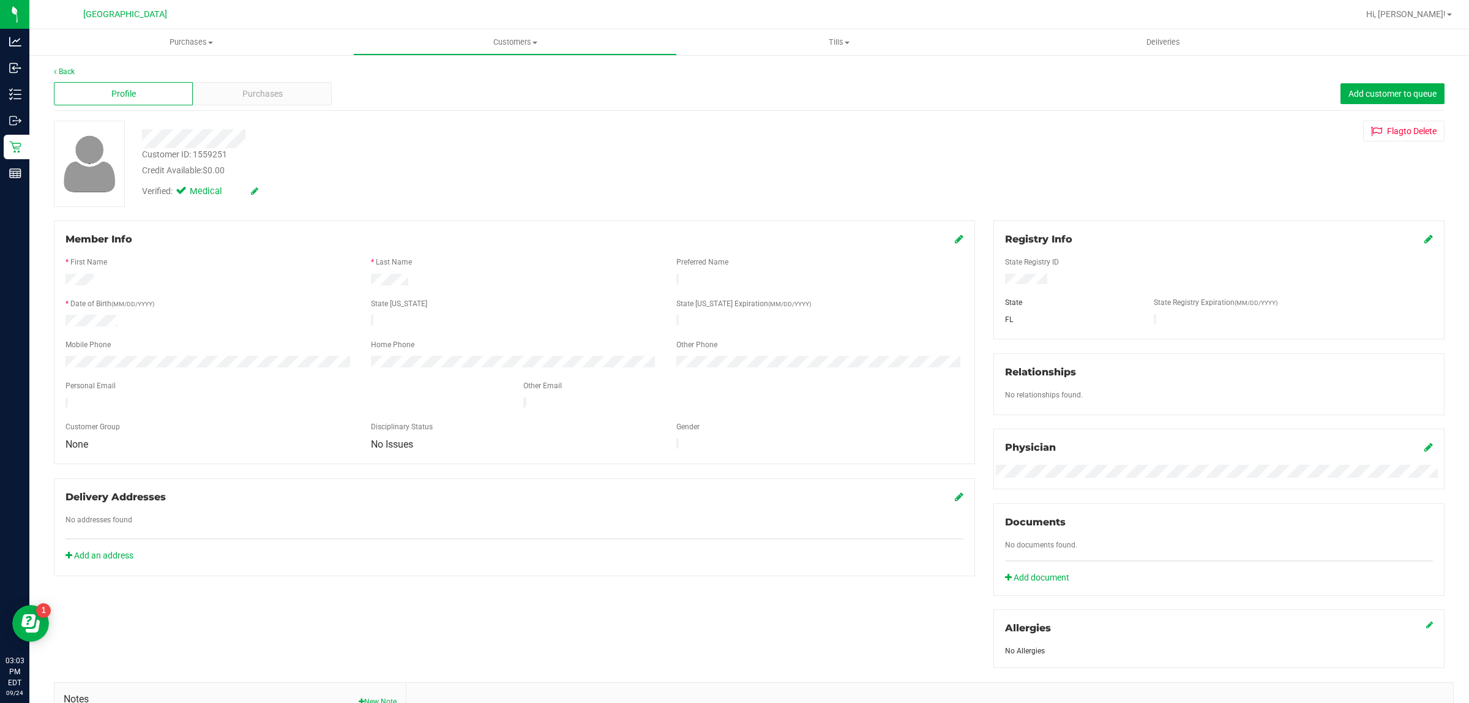
click at [489, 203] on div "Verified: Medical" at bounding box center [485, 190] width 705 height 27
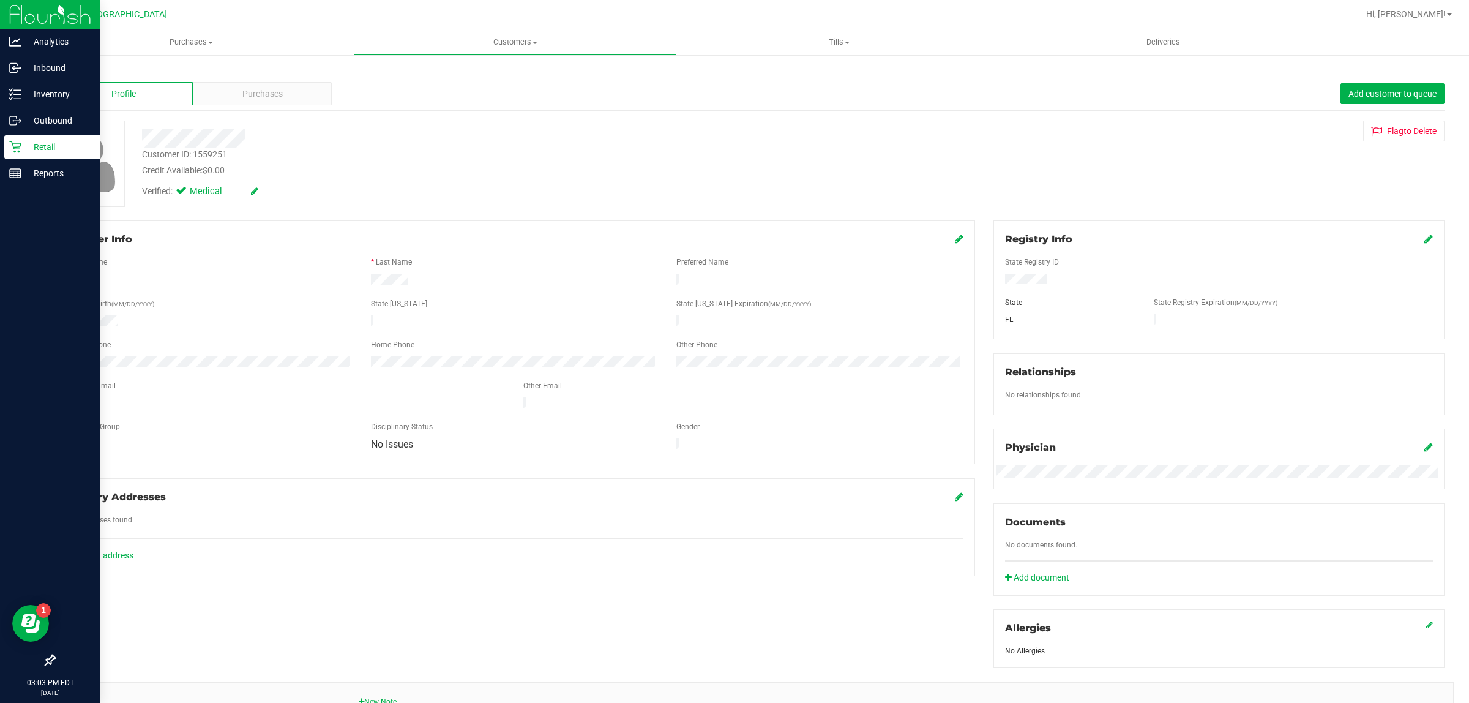
click at [5, 143] on div "Retail" at bounding box center [52, 147] width 97 height 24
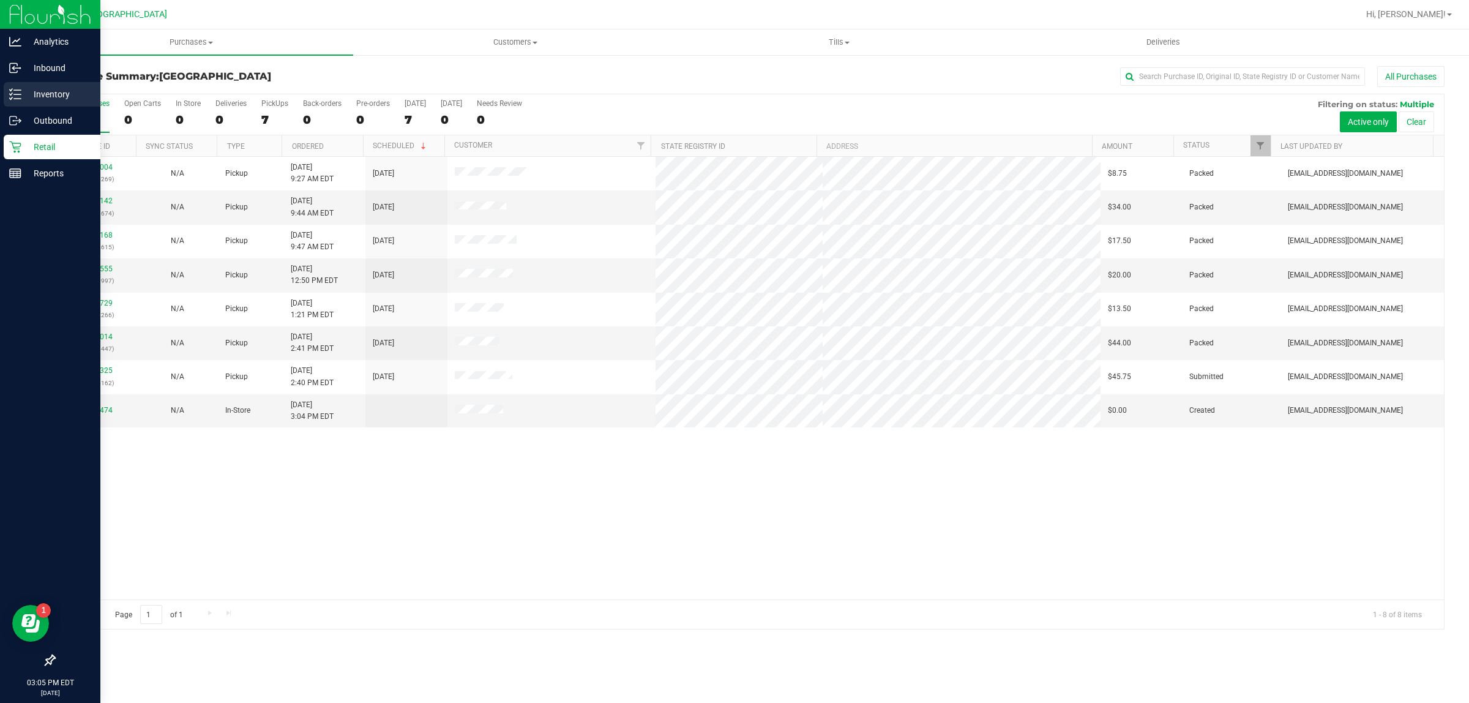
click at [18, 84] on div "Inventory" at bounding box center [52, 94] width 97 height 24
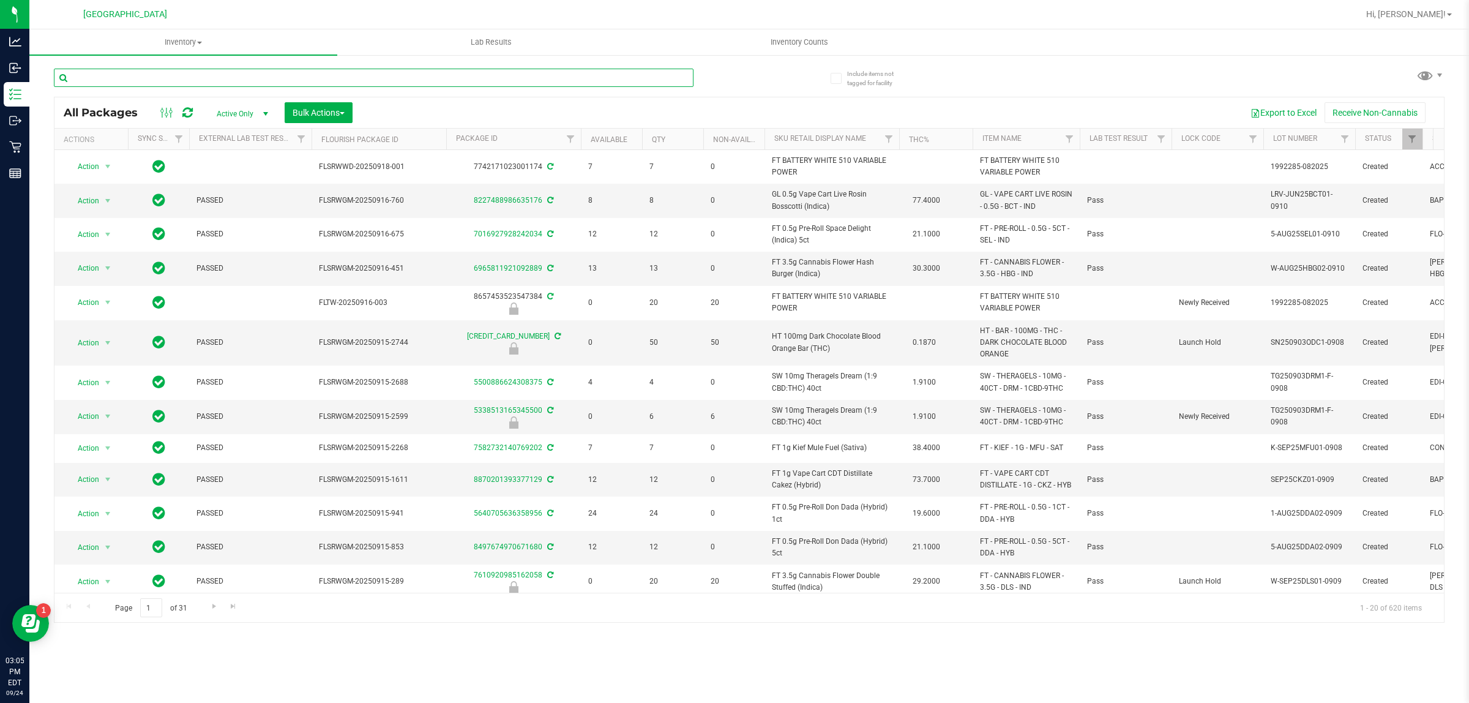
click at [187, 84] on input "text" at bounding box center [374, 78] width 640 height 18
type input "drm"
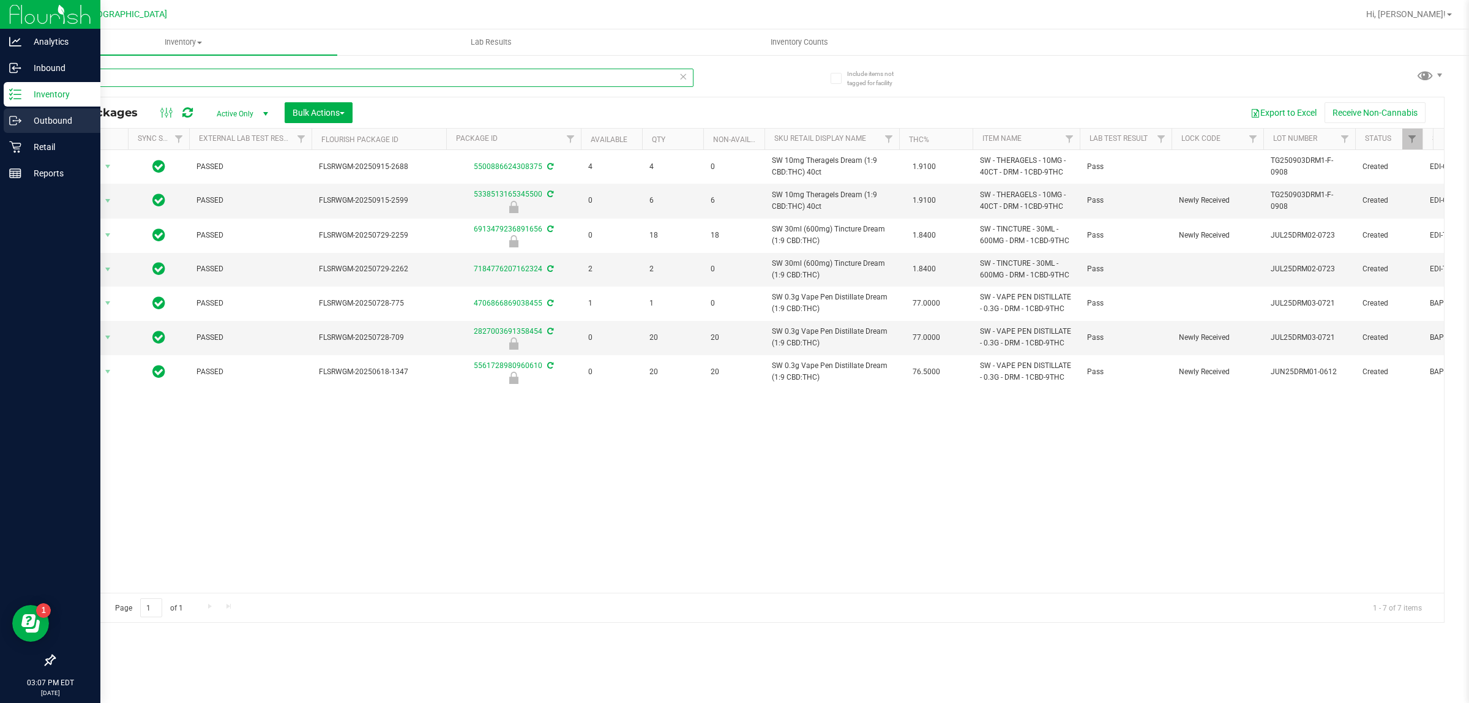
drag, startPoint x: 120, startPoint y: 75, endPoint x: 0, endPoint y: 113, distance: 126.0
click at [0, 110] on div "Analytics Inbound Inventory Outbound Retail Reports 03:07 PM EDT [DATE] 09/24 […" at bounding box center [734, 351] width 1469 height 703
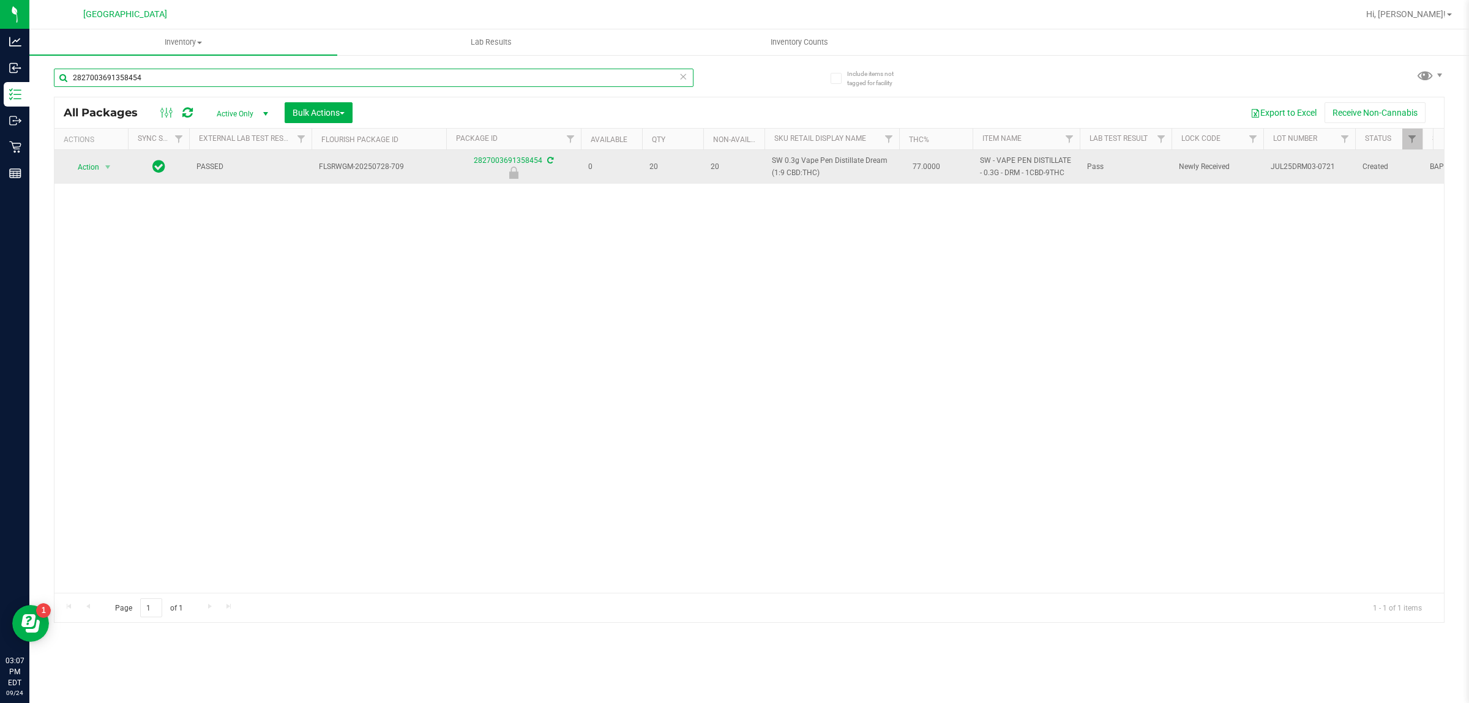
type input "2827003691358454"
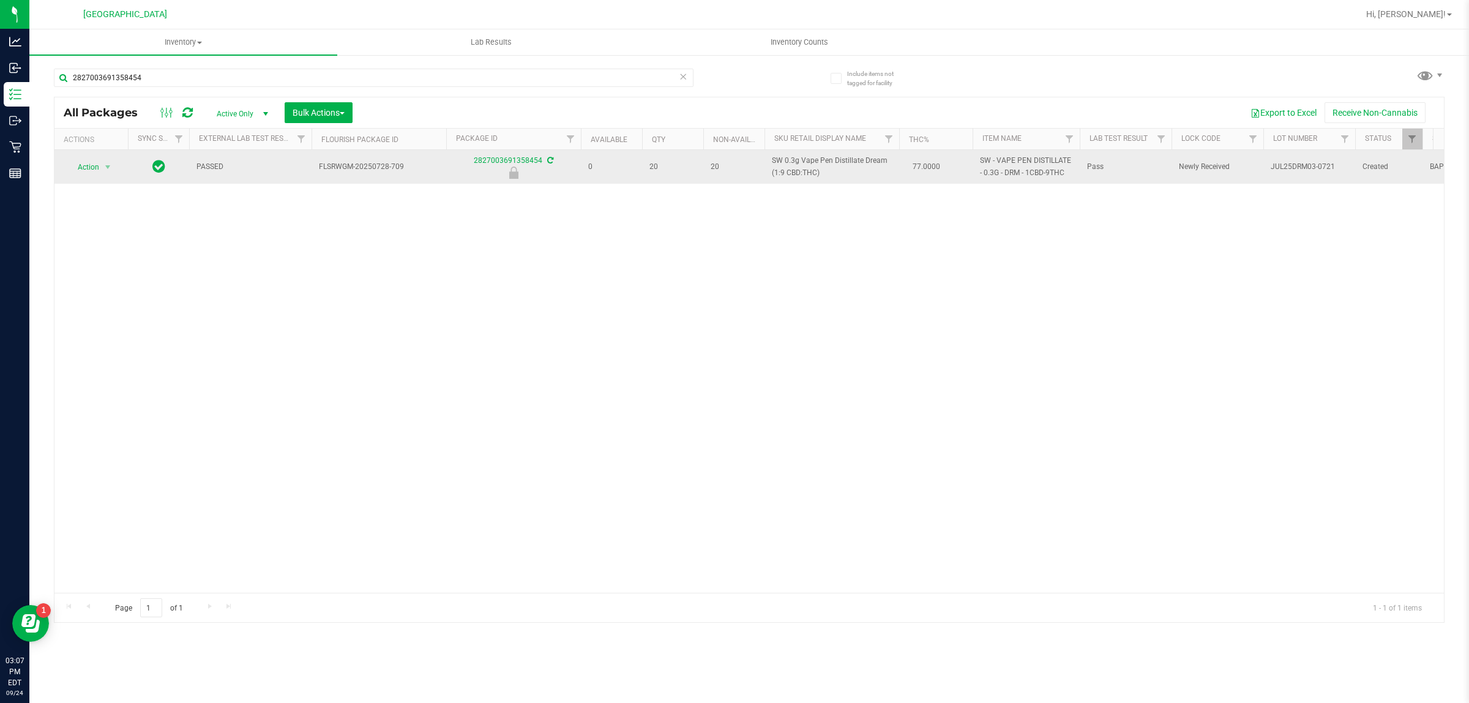
click at [89, 156] on td "Action Action Edit attributes Global inventory Locate package Package audit log…" at bounding box center [90, 167] width 73 height 34
click at [86, 166] on span "Action" at bounding box center [83, 167] width 33 height 17
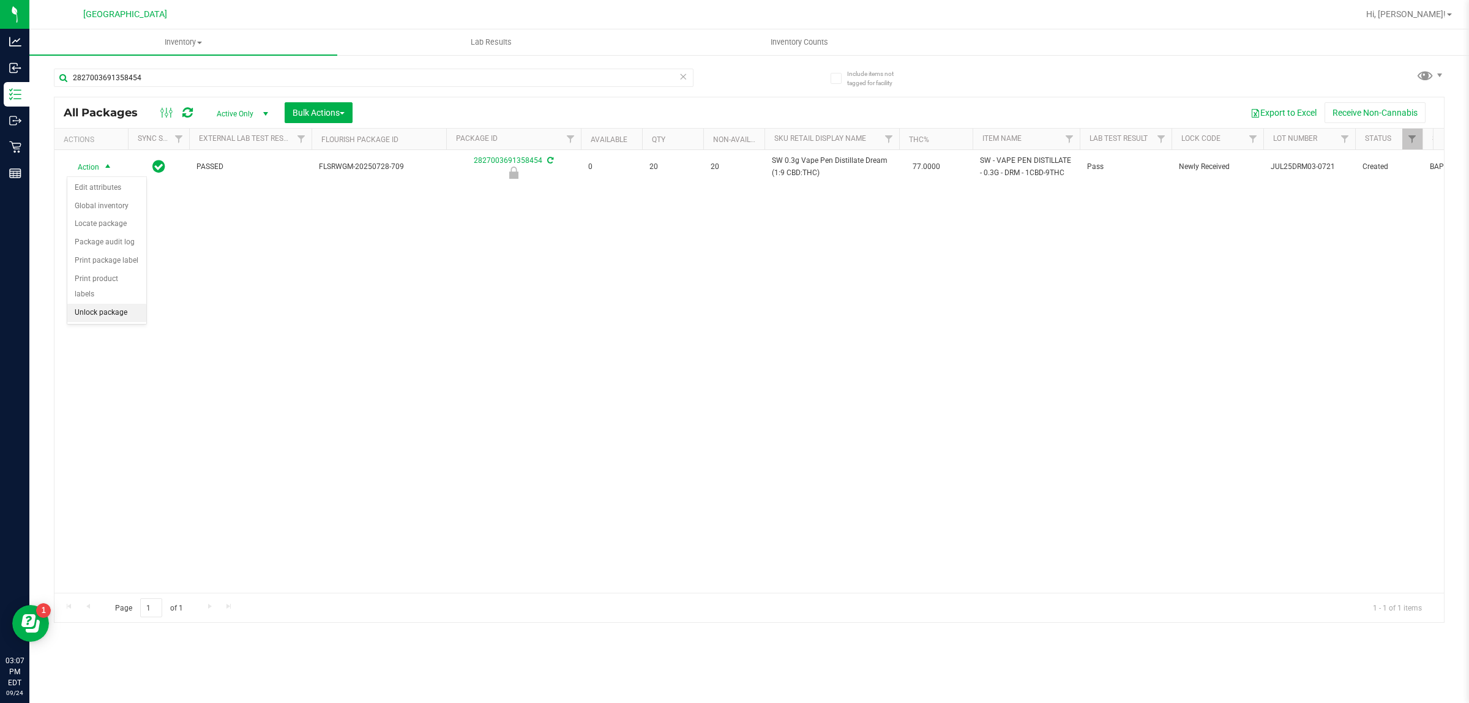
click at [110, 304] on li "Unlock package" at bounding box center [106, 313] width 79 height 18
click at [380, 369] on div "Action Action Adjust qty Create package Edit attributes Global inventory Locate…" at bounding box center [749, 371] width 1390 height 443
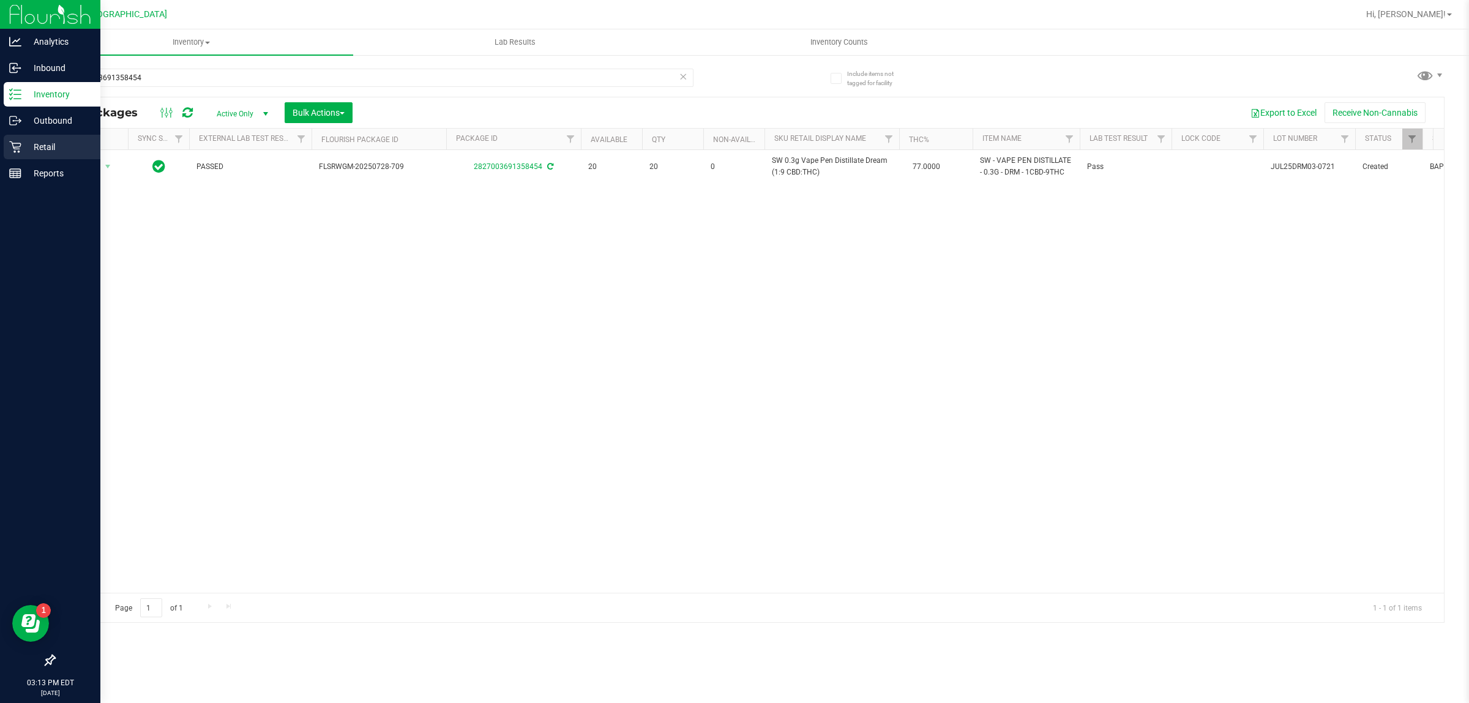
click at [56, 146] on p "Retail" at bounding box center [57, 147] width 73 height 15
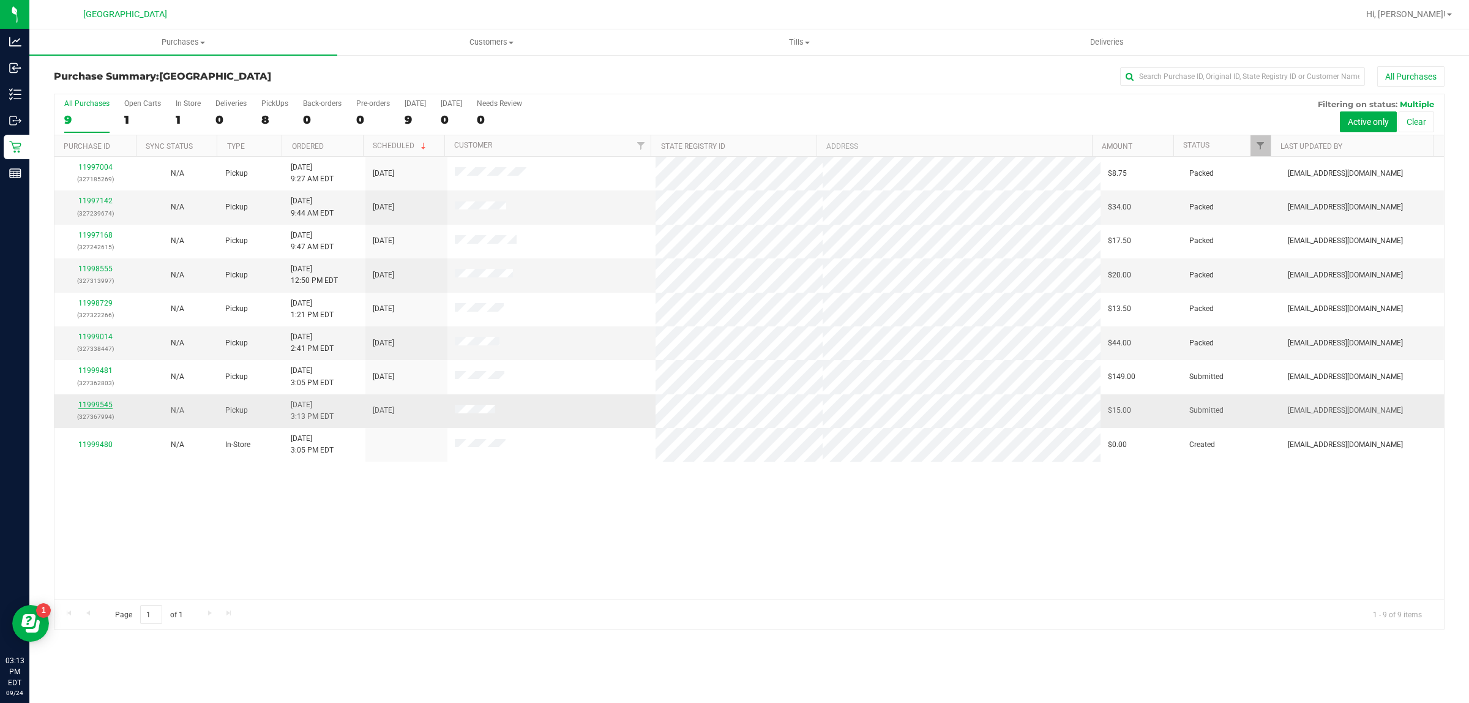
click at [97, 408] on link "11999545" at bounding box center [95, 404] width 34 height 9
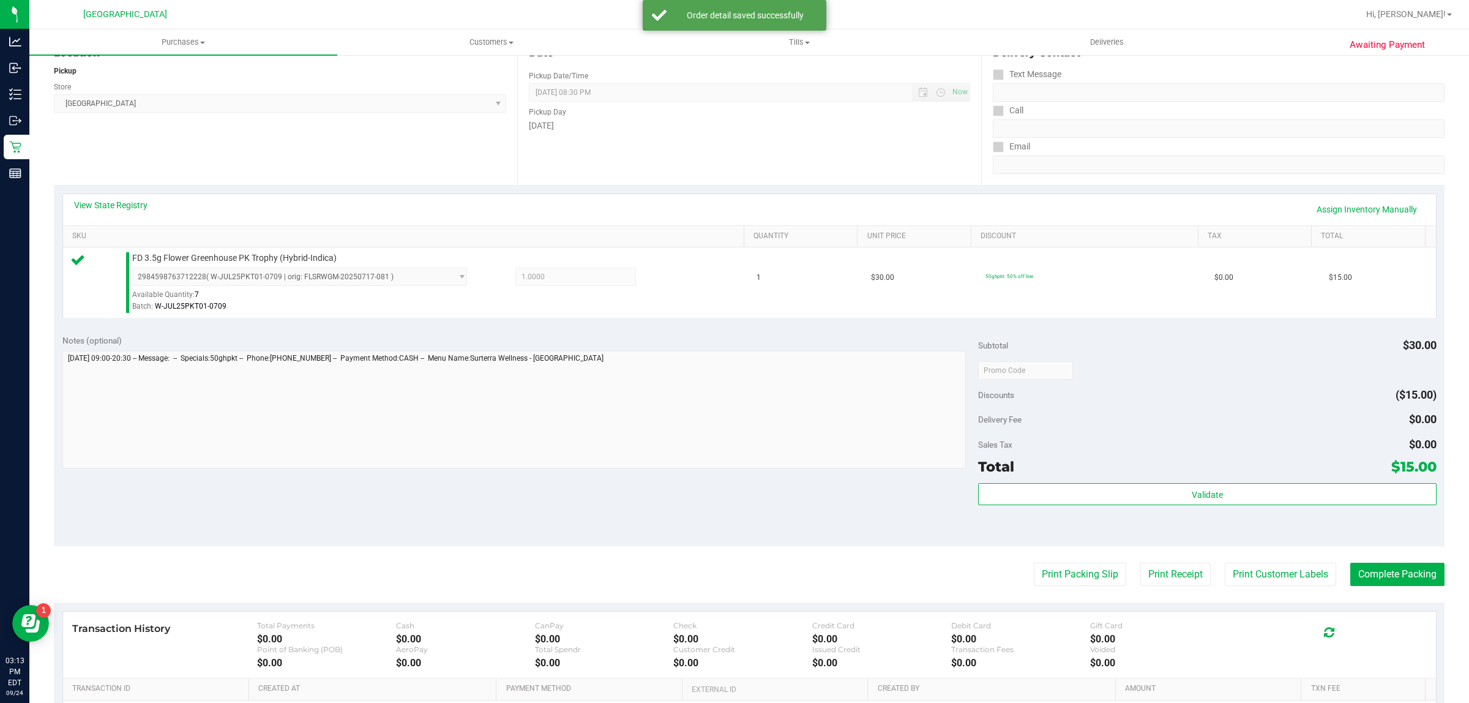
scroll to position [230, 0]
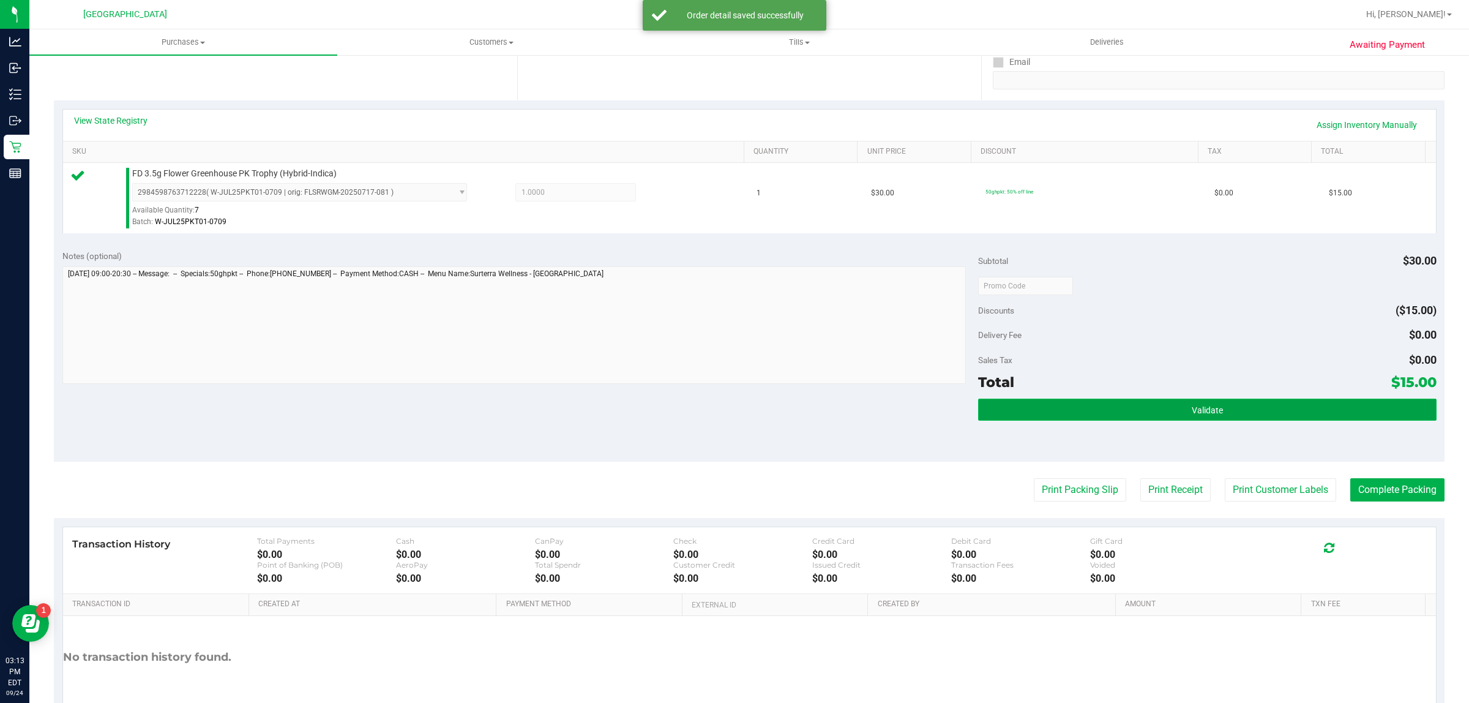
click at [1155, 411] on button "Validate" at bounding box center [1207, 410] width 458 height 22
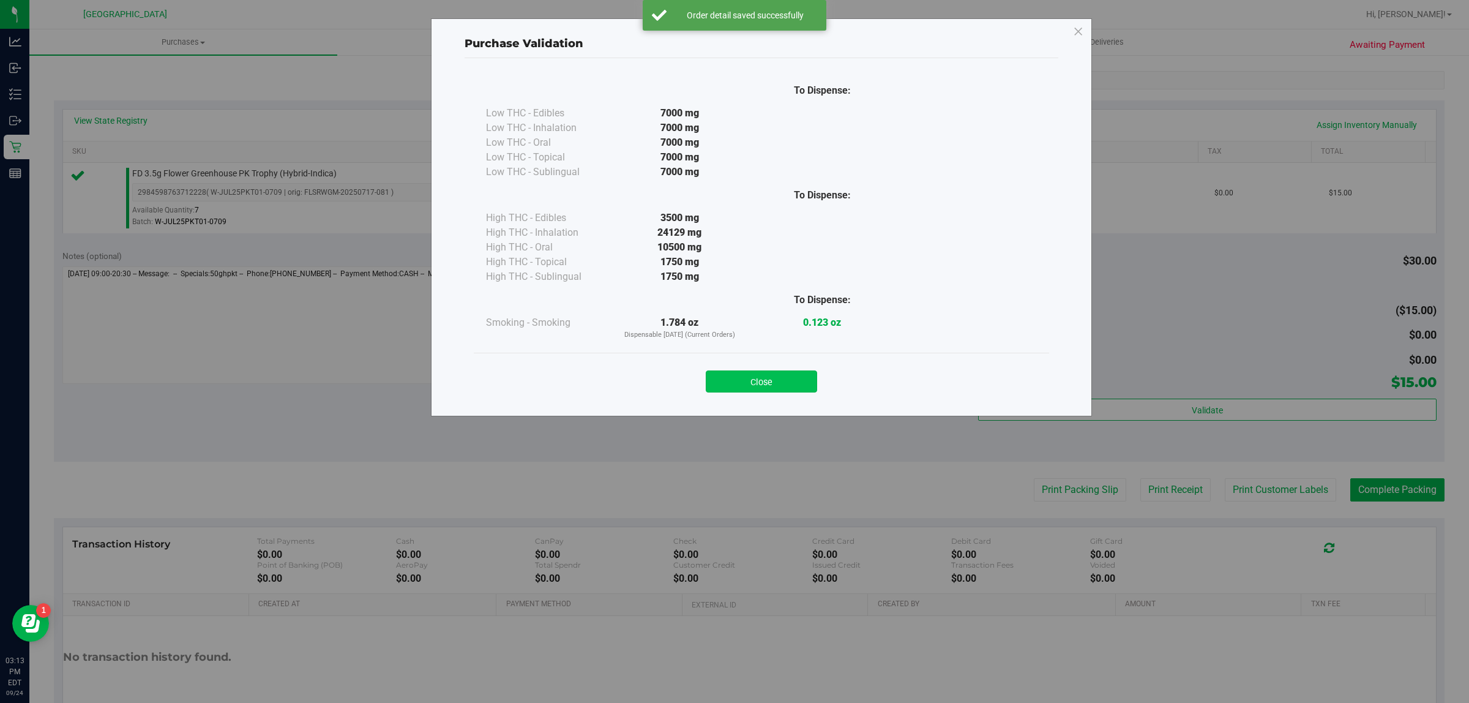
click at [787, 380] on button "Close" at bounding box center [761, 381] width 111 height 22
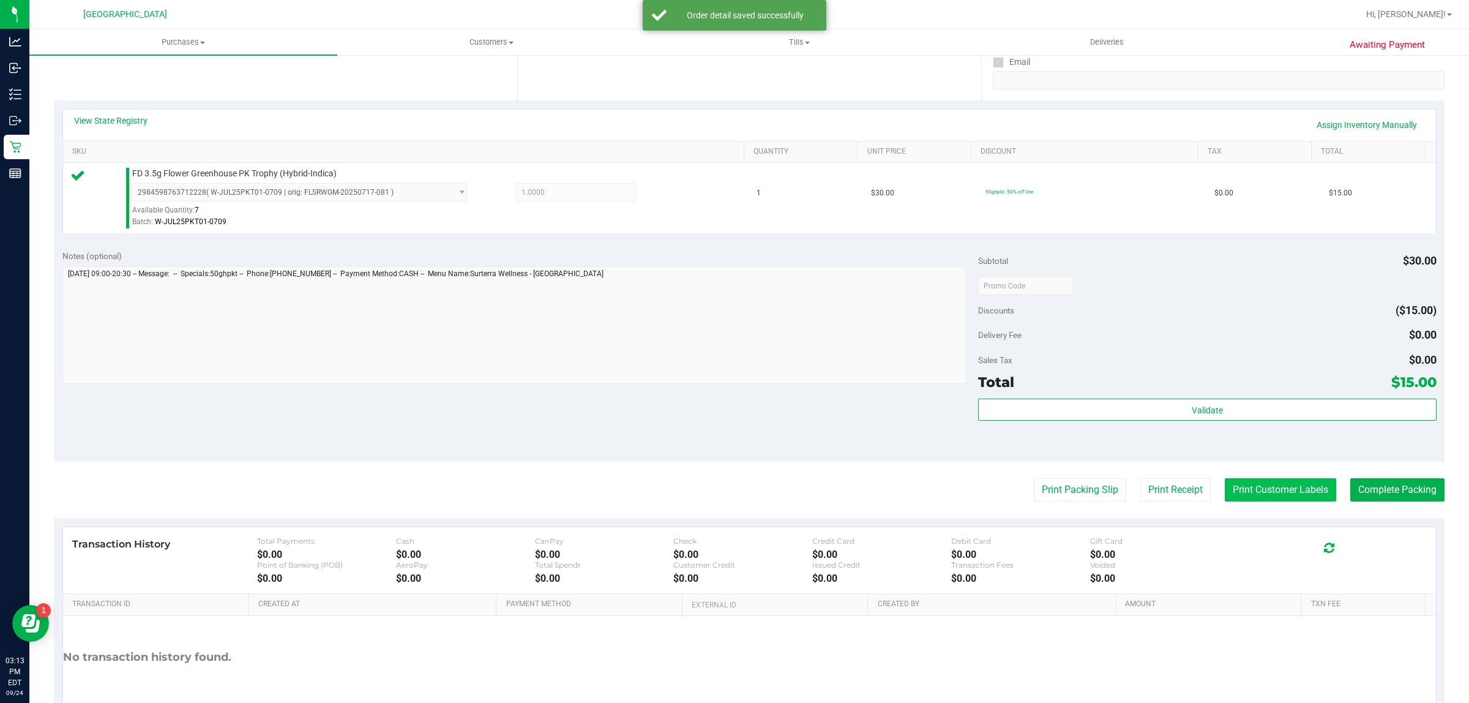
click at [1247, 495] on button "Print Customer Labels" at bounding box center [1280, 489] width 111 height 23
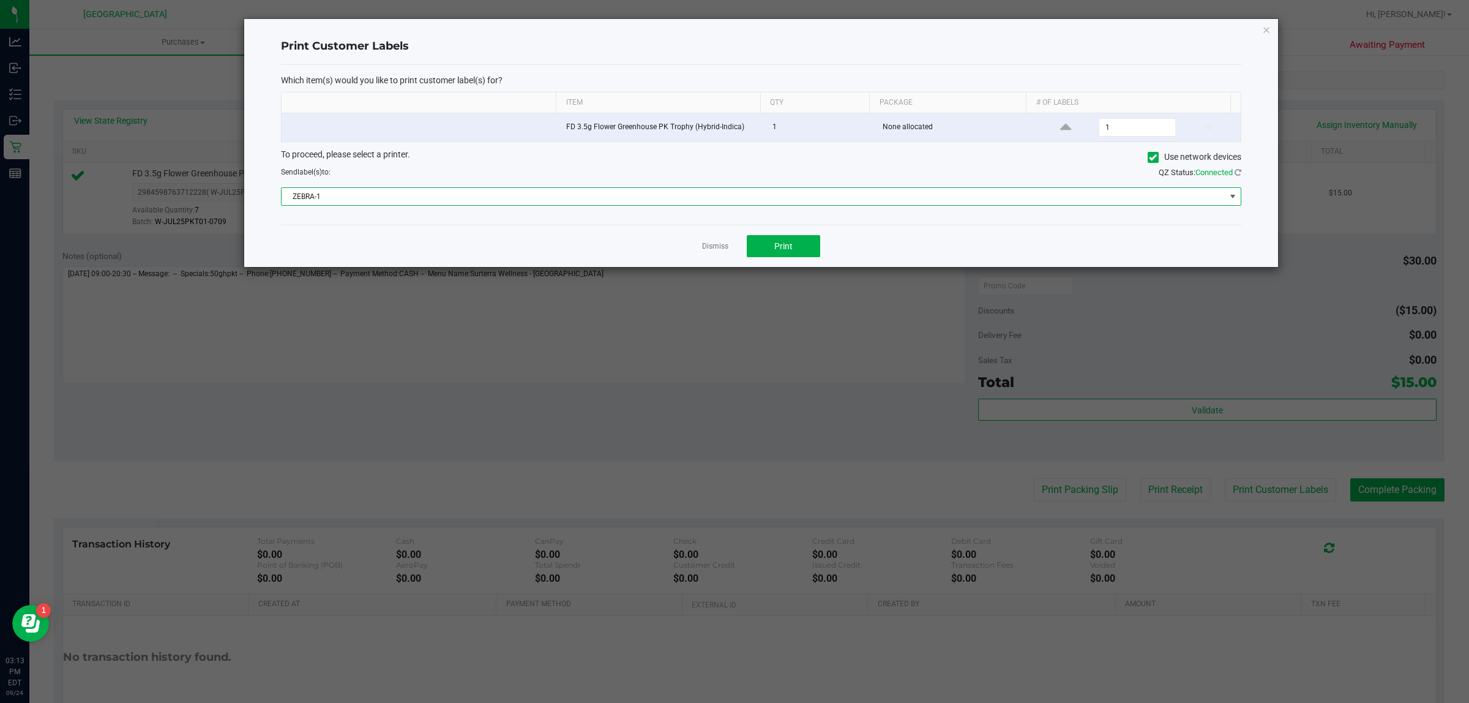
click at [778, 191] on span "ZEBRA-1" at bounding box center [754, 196] width 944 height 17
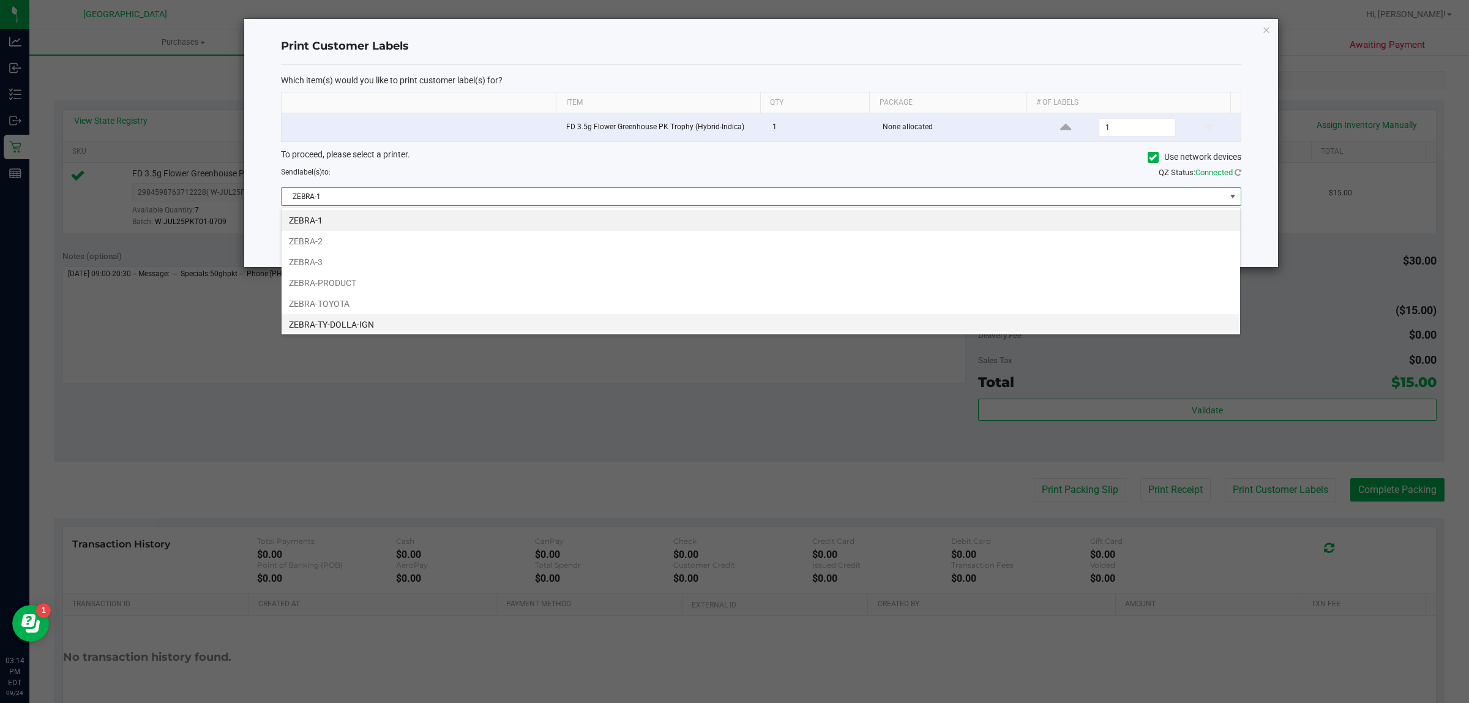
scroll to position [25, 0]
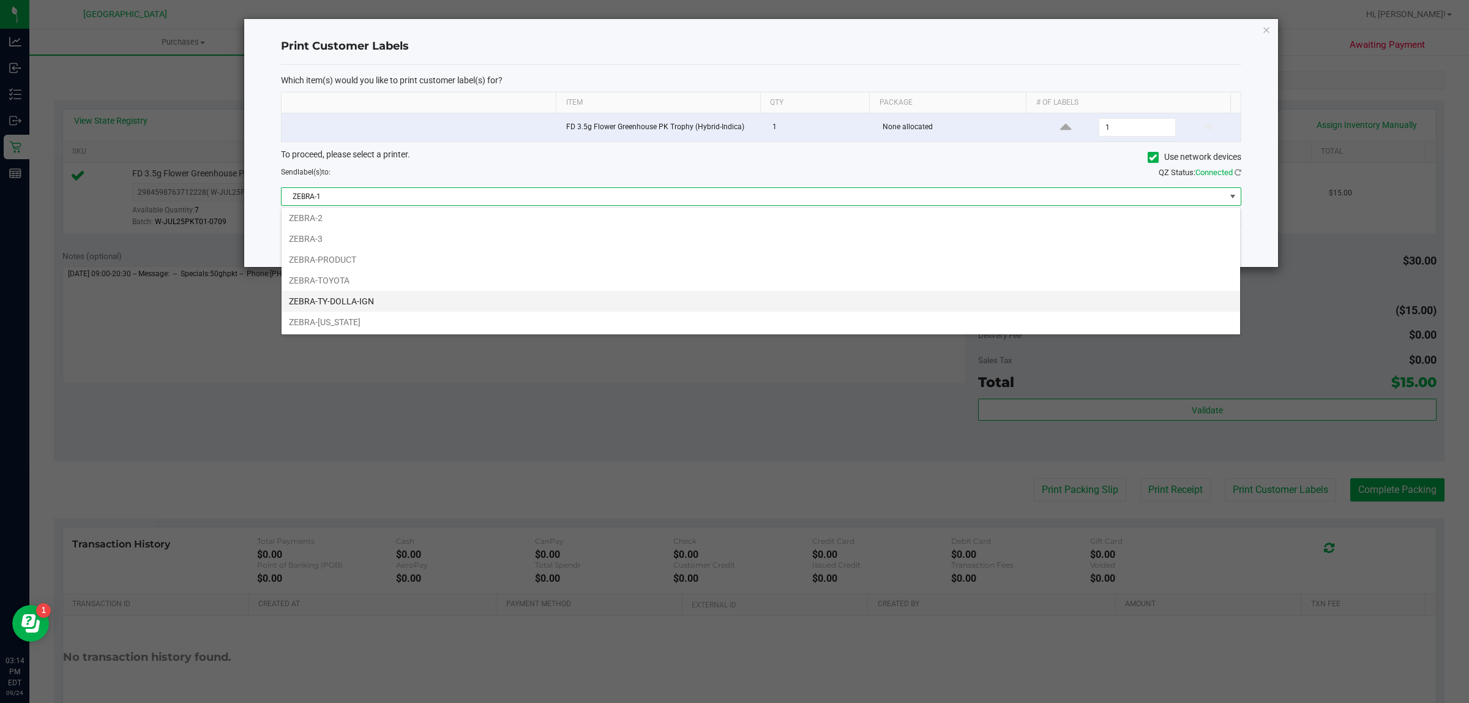
click at [677, 301] on li "ZEBRA-TY-DOLLA-IGN" at bounding box center [761, 301] width 959 height 21
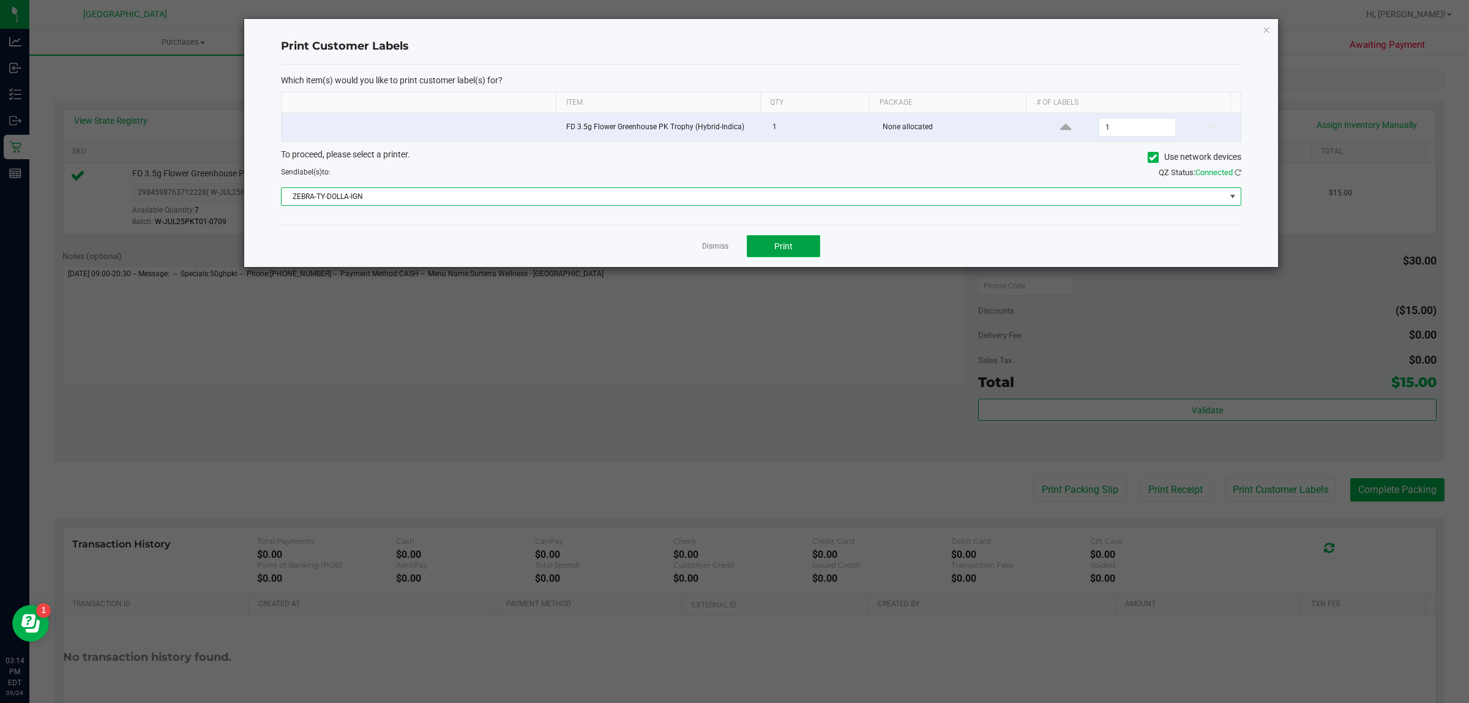
click at [793, 241] on button "Print" at bounding box center [783, 246] width 73 height 22
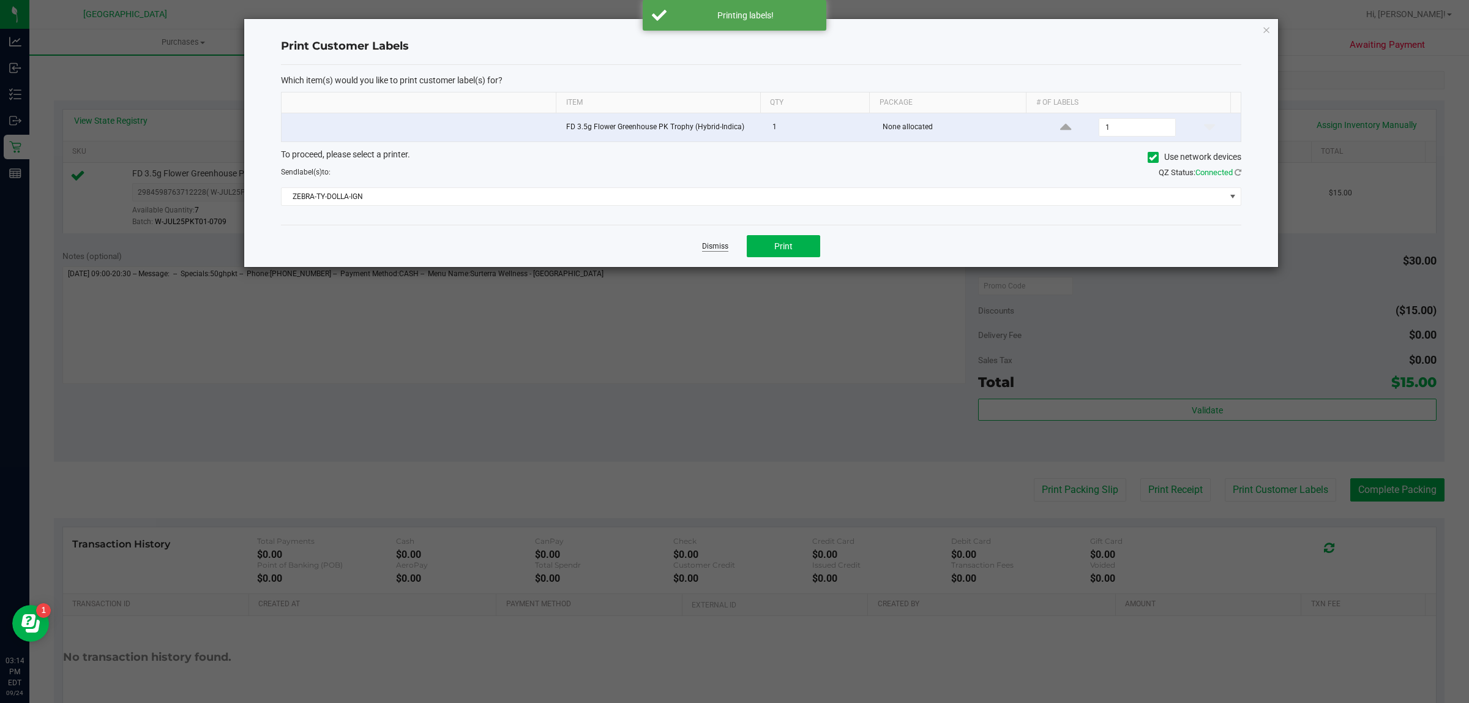
click at [714, 246] on link "Dismiss" at bounding box center [715, 246] width 26 height 10
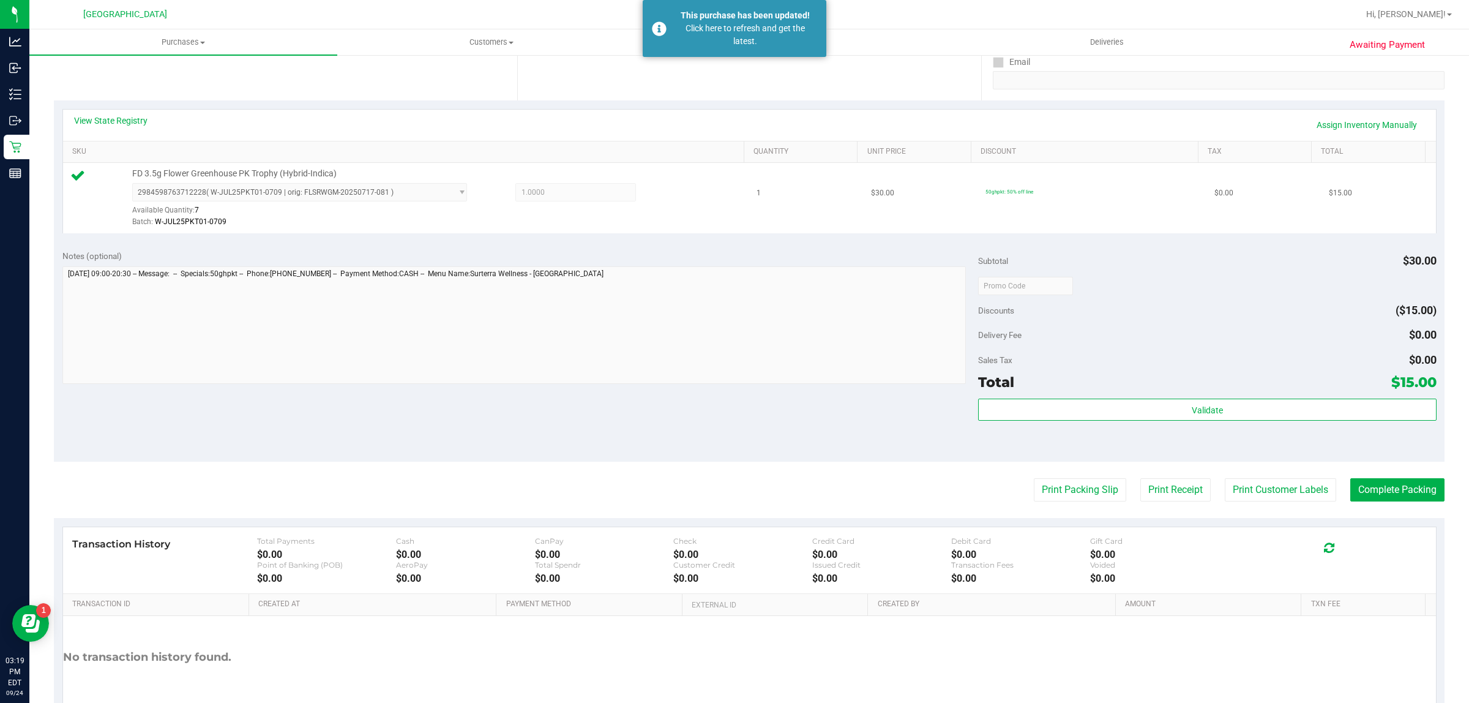
scroll to position [0, 0]
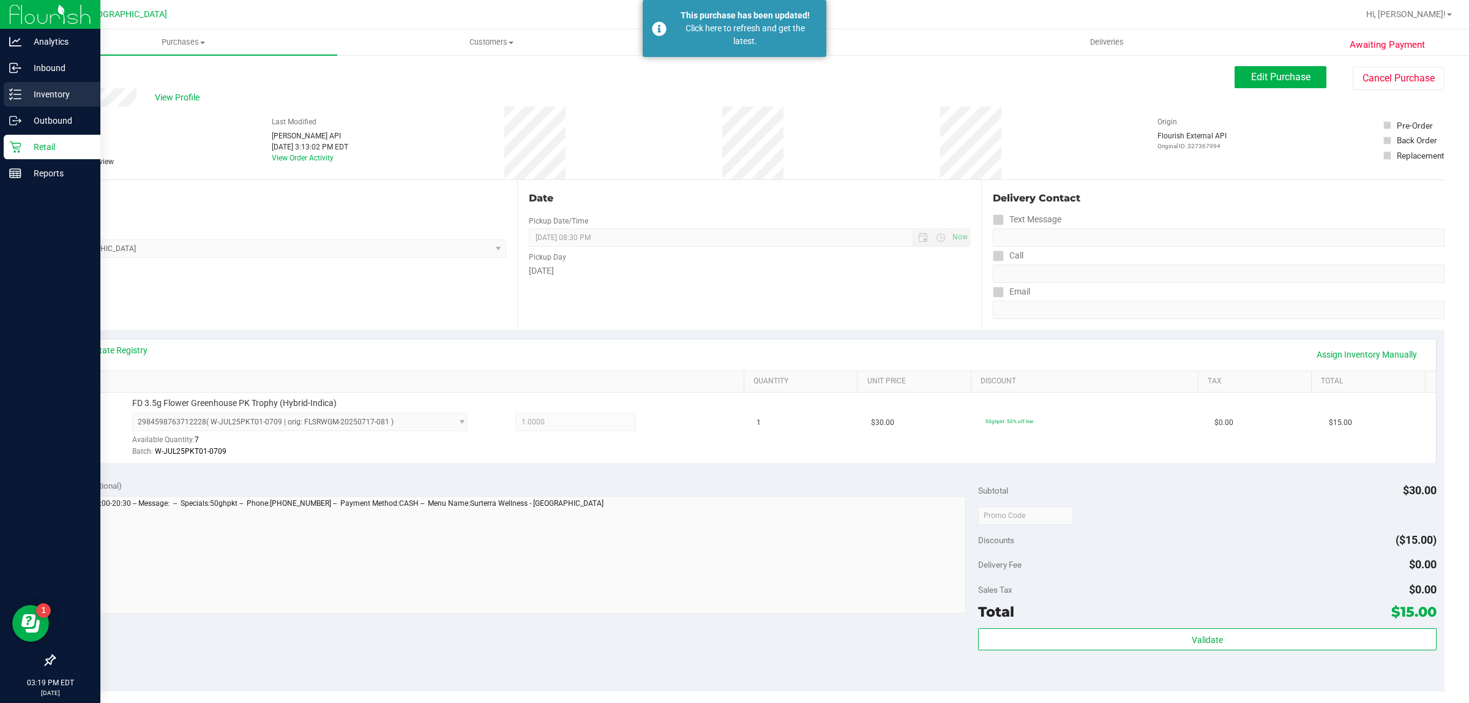
click at [15, 94] on line at bounding box center [17, 94] width 7 height 0
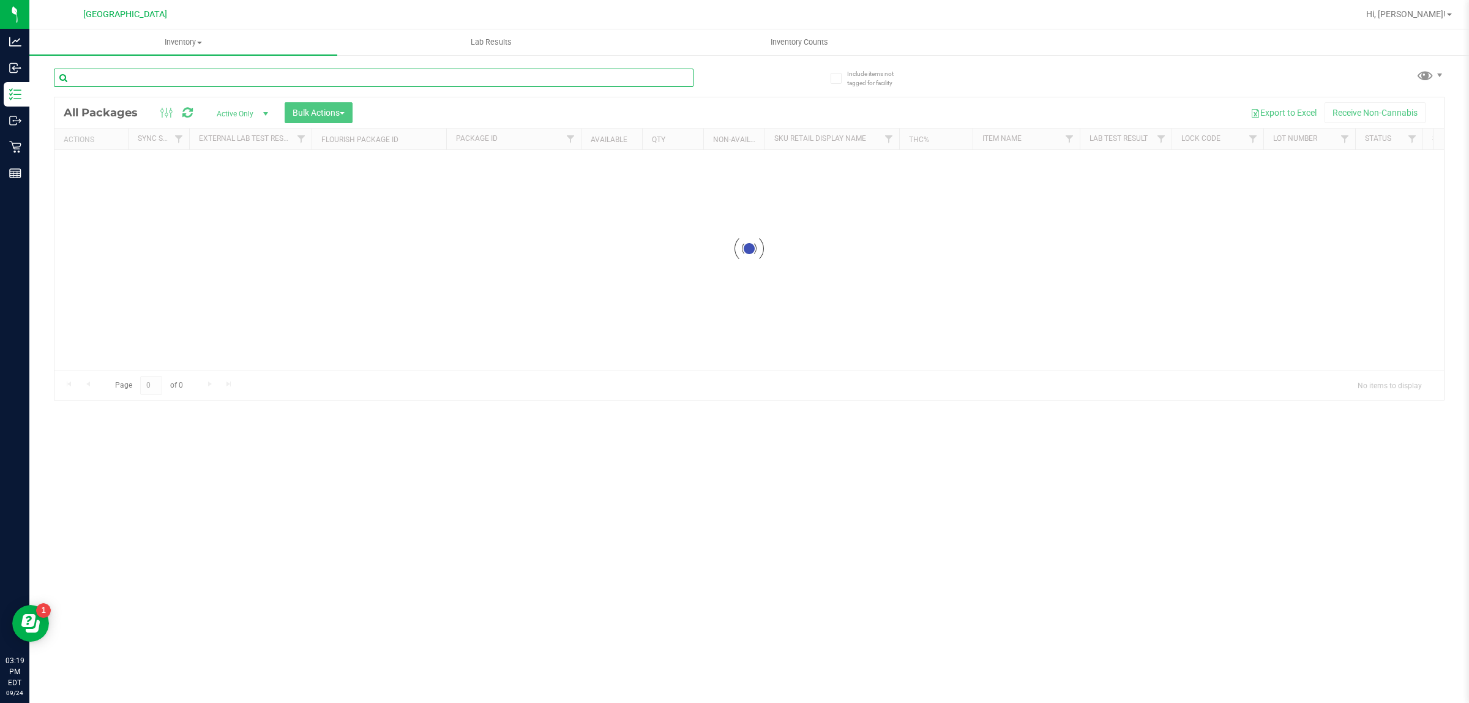
click at [109, 80] on input "text" at bounding box center [374, 78] width 640 height 18
click at [124, 77] on input "4881951630961657" at bounding box center [374, 78] width 640 height 18
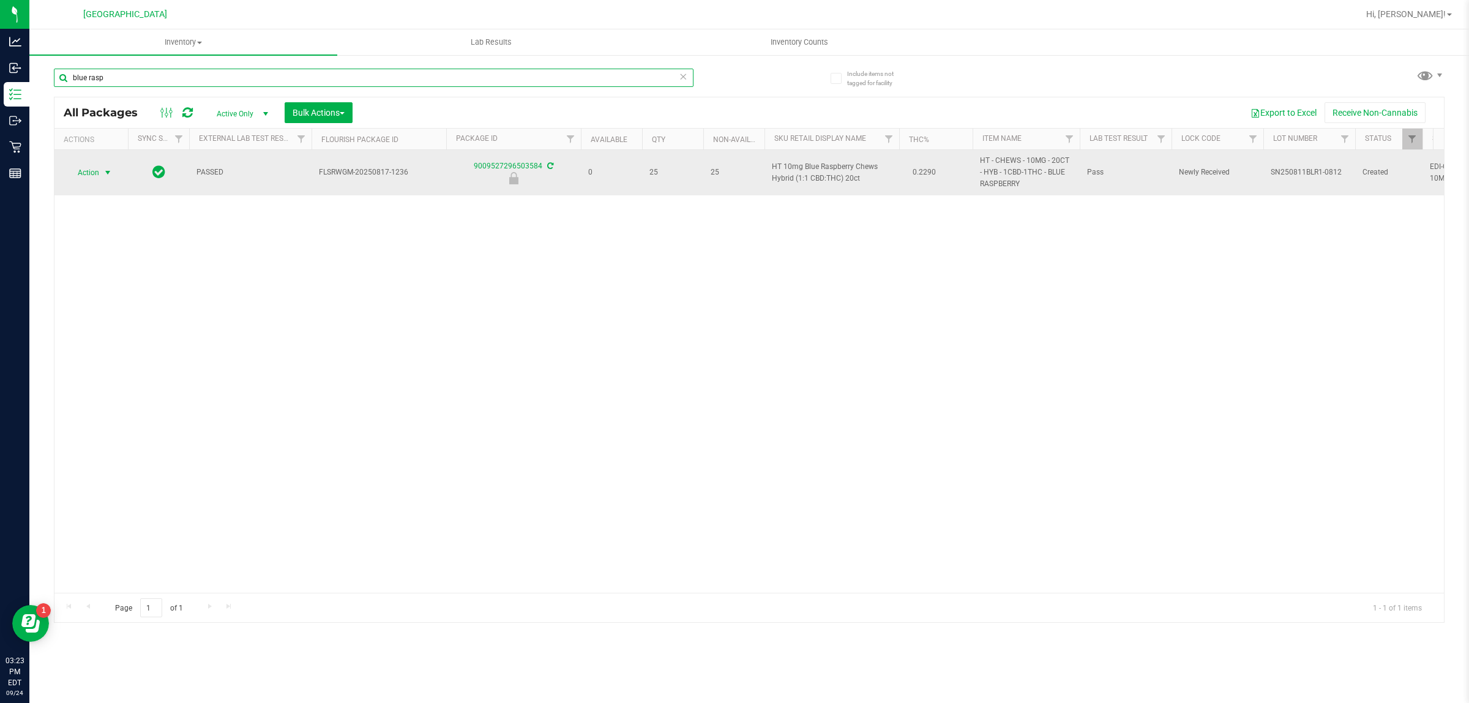
type input "blue rasp"
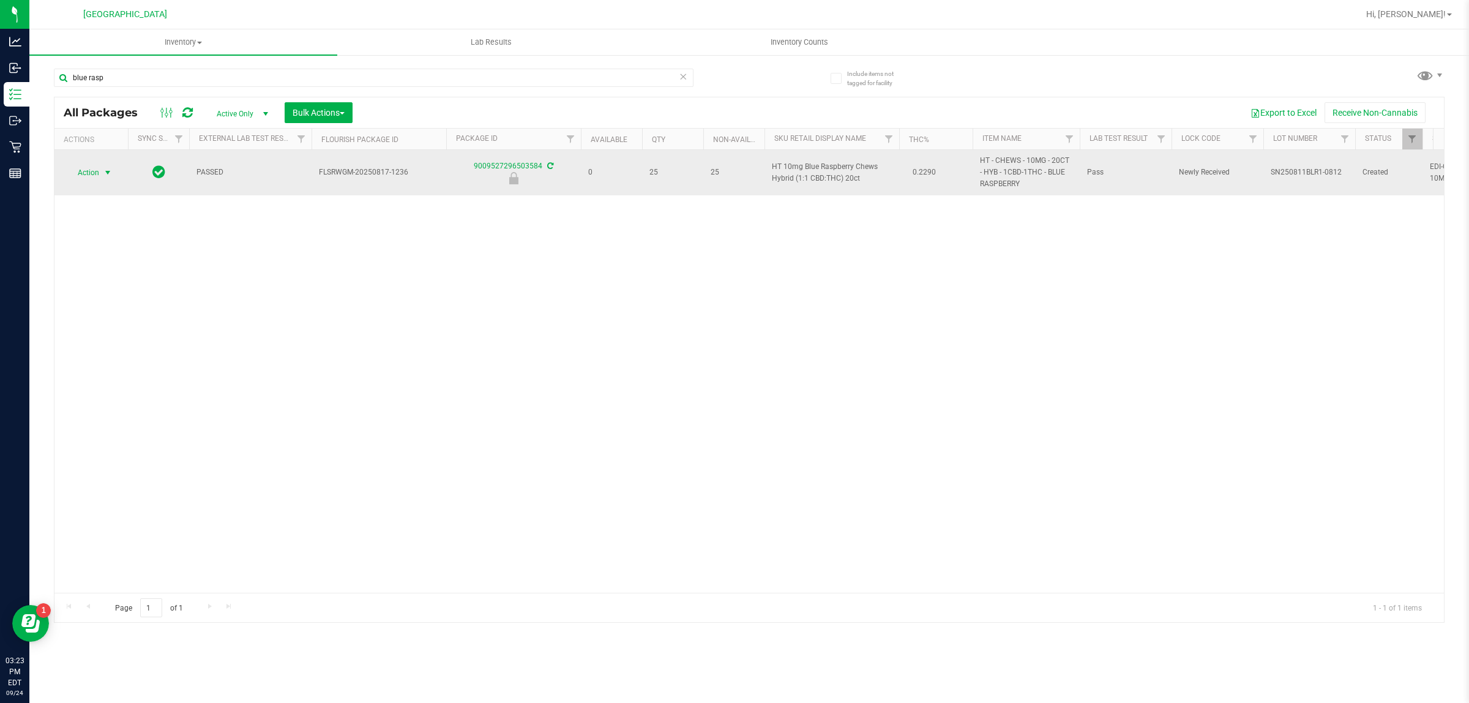
click at [86, 176] on span "Action" at bounding box center [83, 172] width 33 height 17
click at [84, 176] on span "Action" at bounding box center [83, 172] width 33 height 17
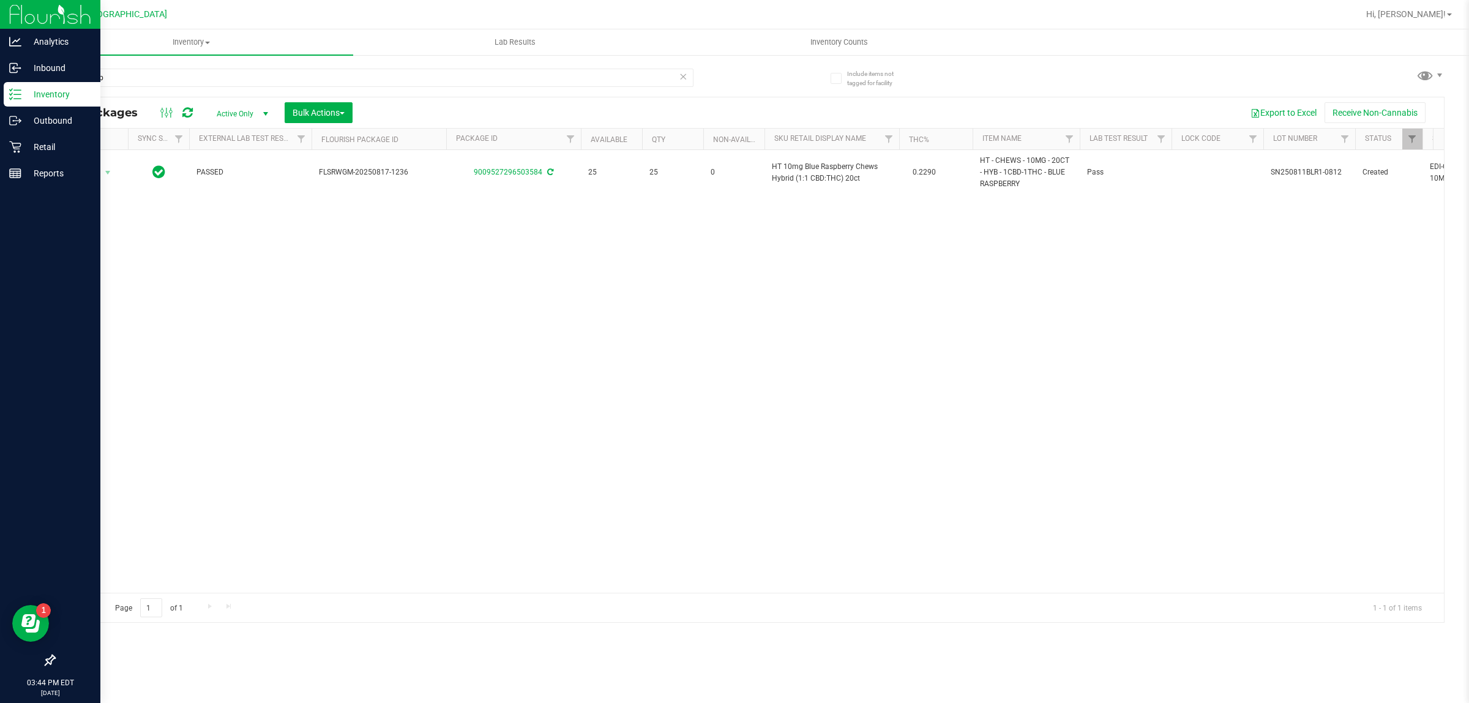
click at [21, 93] on p "Inventory" at bounding box center [57, 94] width 73 height 15
click at [25, 94] on p "Inventory" at bounding box center [57, 94] width 73 height 15
click at [49, 94] on p "Inventory" at bounding box center [57, 94] width 73 height 15
click at [52, 145] on p "Retail" at bounding box center [57, 147] width 73 height 15
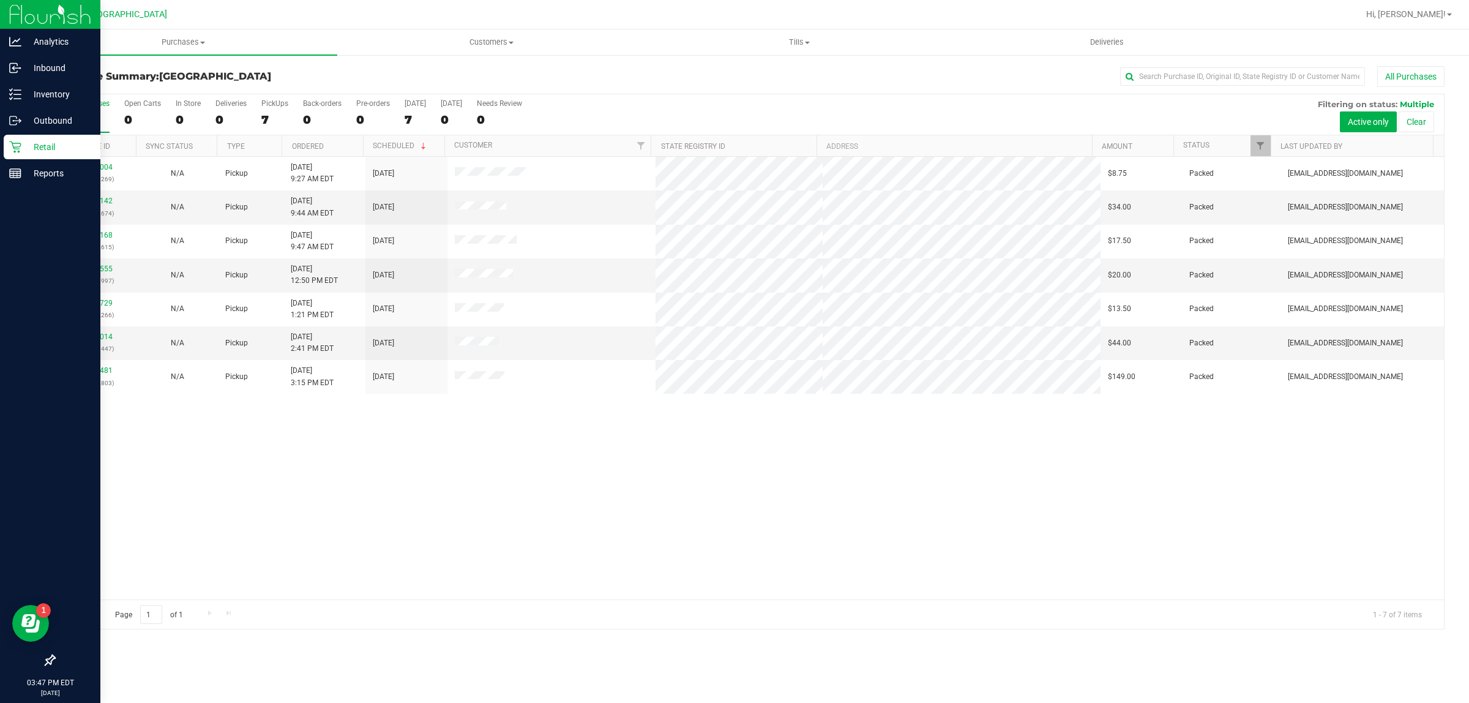
click at [8, 159] on link "Retail" at bounding box center [50, 148] width 100 height 26
click at [34, 80] on link "Inbound" at bounding box center [50, 69] width 100 height 26
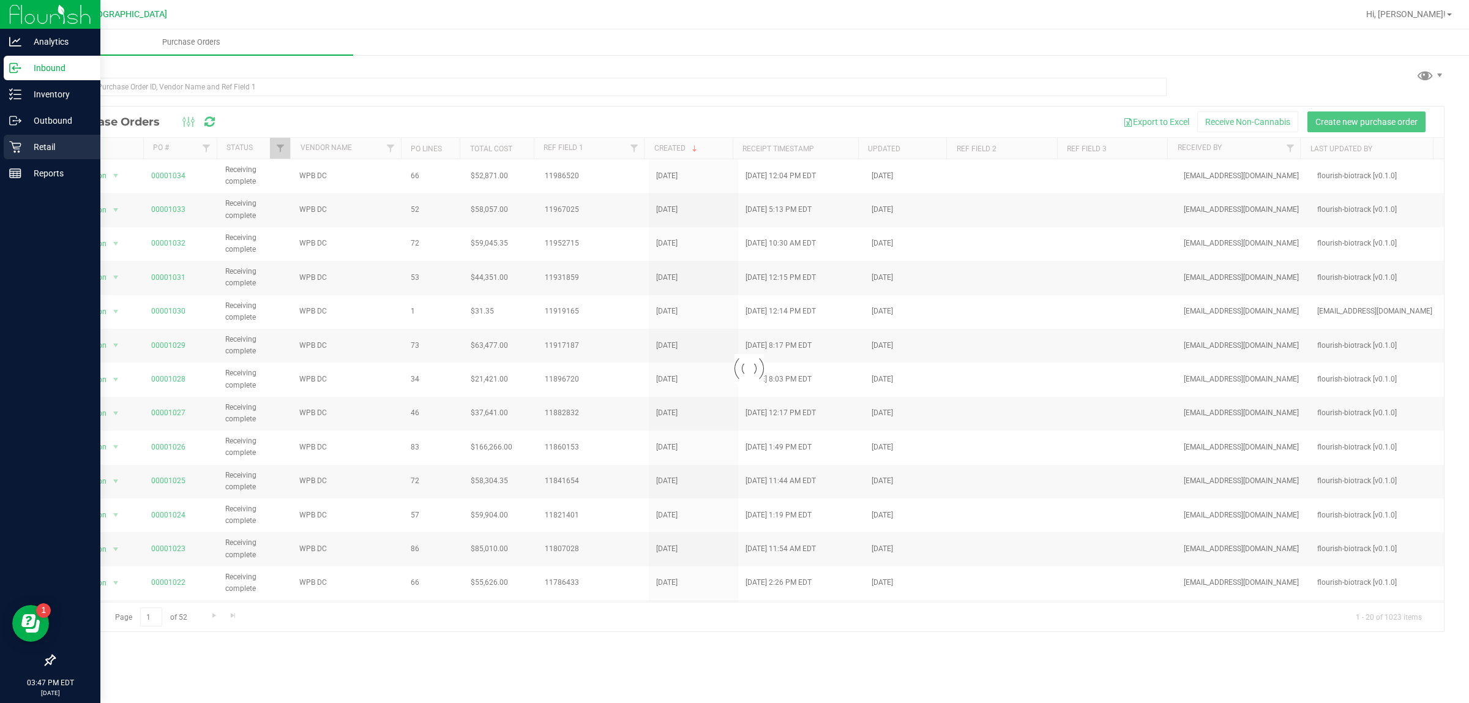
click at [14, 144] on icon at bounding box center [15, 147] width 12 height 12
